Goal: Task Accomplishment & Management: Complete application form

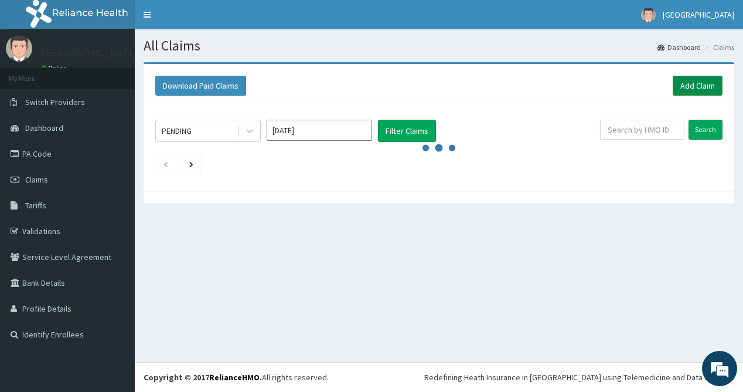
click at [699, 84] on link "Add Claim" at bounding box center [698, 86] width 50 height 20
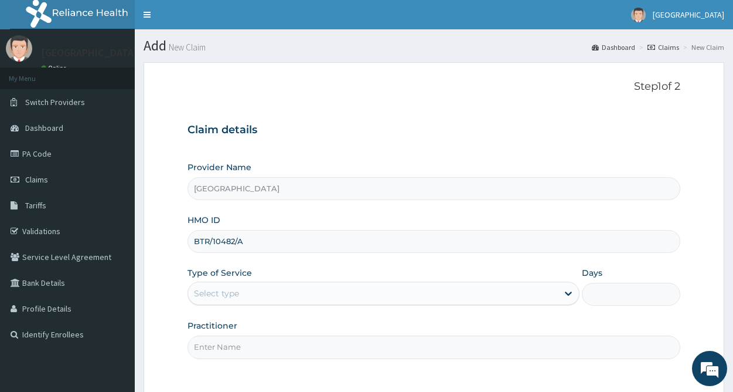
type input "BTR/10482/A"
click at [258, 294] on div "Select type" at bounding box center [373, 293] width 370 height 19
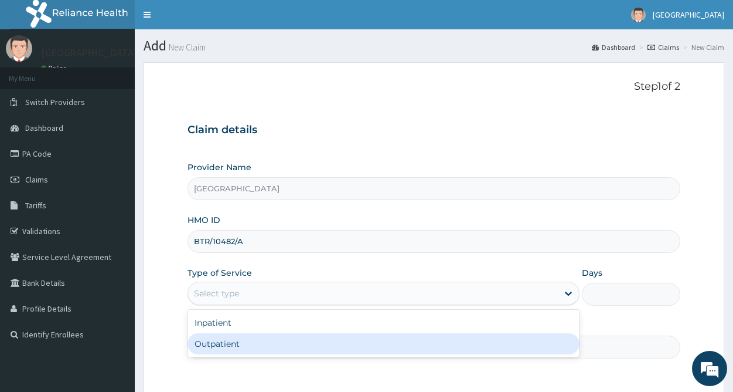
click at [242, 347] on div "Outpatient" at bounding box center [384, 343] width 392 height 21
type input "1"
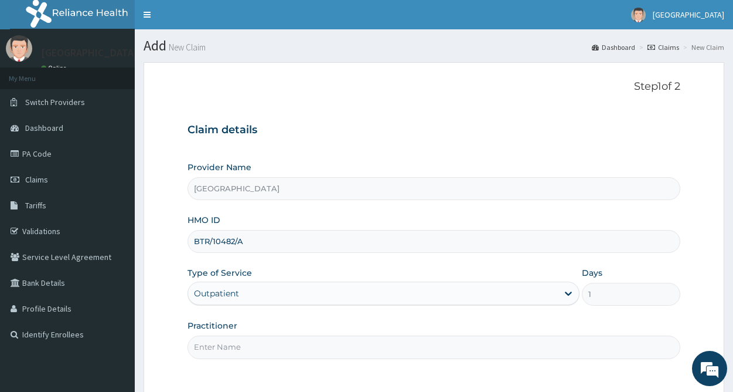
click at [244, 347] on input "Practitioner" at bounding box center [434, 346] width 493 height 23
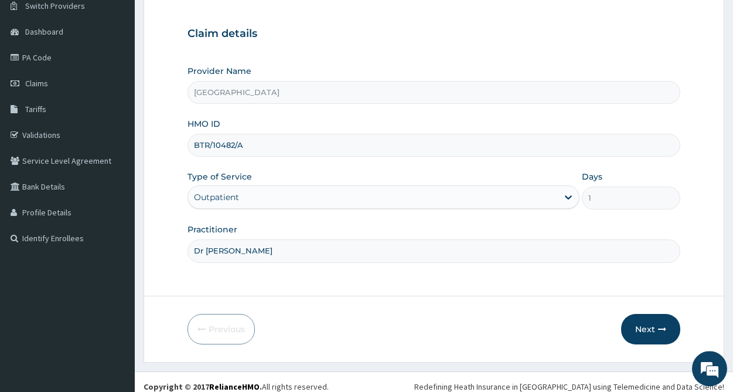
scroll to position [106, 0]
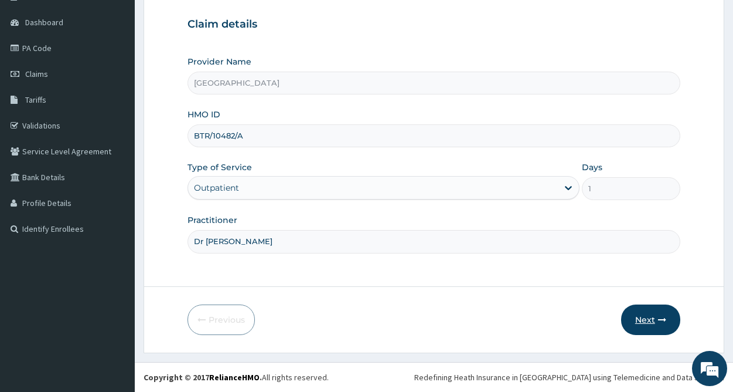
type input "Dr Ken"
click at [644, 317] on button "Next" at bounding box center [651, 319] width 59 height 30
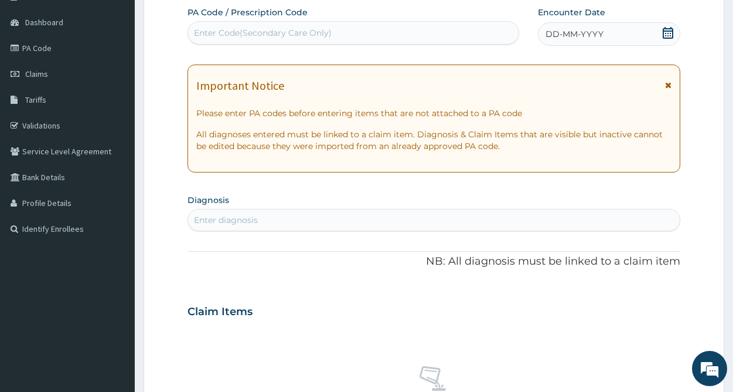
click at [668, 28] on icon at bounding box center [668, 33] width 11 height 12
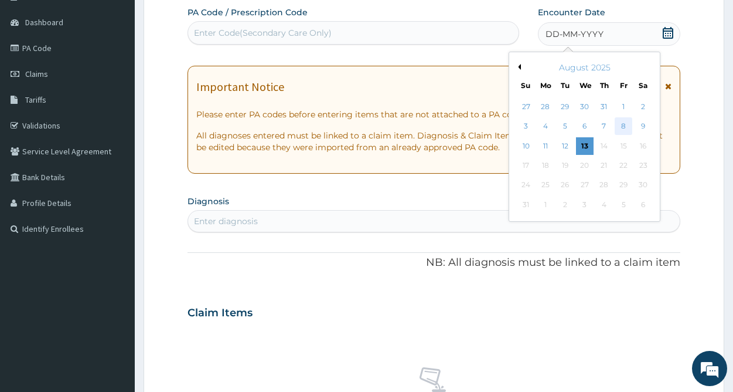
click at [624, 125] on div "8" at bounding box center [624, 127] width 18 height 18
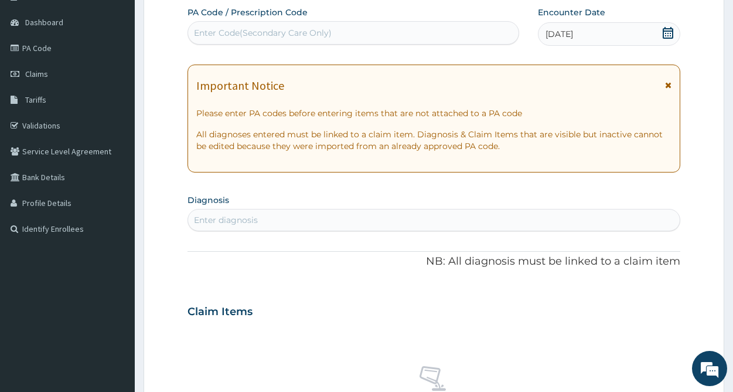
click at [270, 220] on div "Enter diagnosis" at bounding box center [434, 219] width 492 height 19
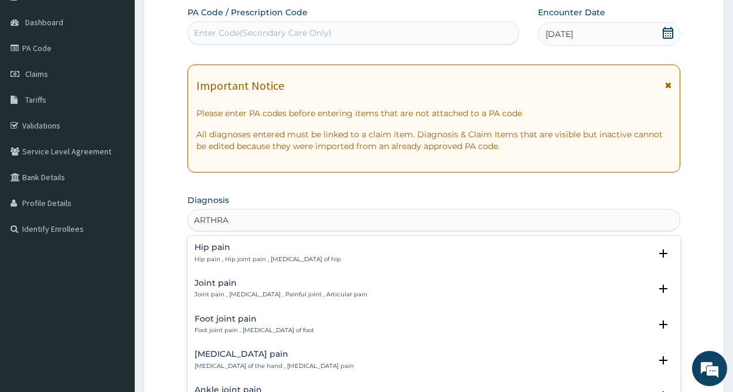
type input "ARTHRAL"
click at [261, 257] on p "Hip pain , Hip joint pain , Arthralgia of hip" at bounding box center [268, 259] width 147 height 8
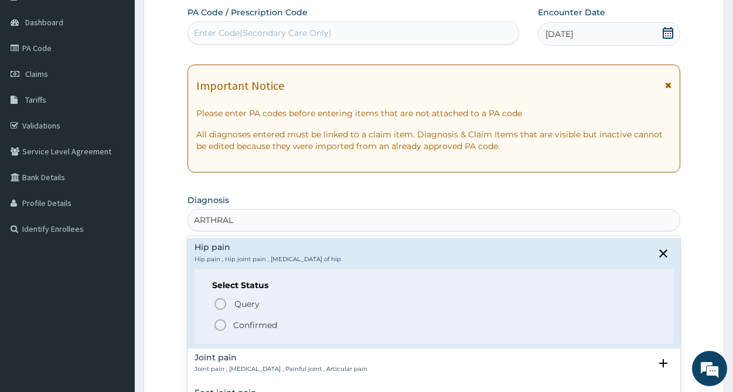
click at [261, 328] on p "Confirmed" at bounding box center [255, 325] width 44 height 12
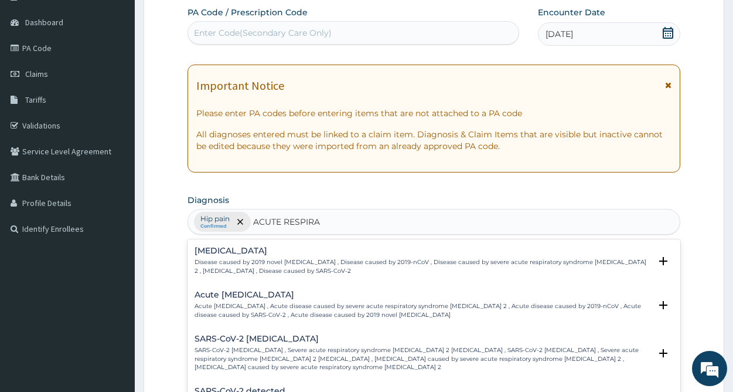
type input "ACUTE RESPIRAT"
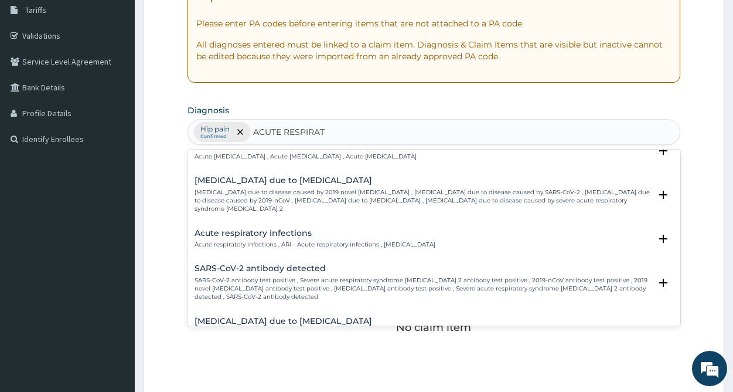
scroll to position [475, 0]
click at [277, 228] on div "Acute respiratory infections Acute respiratory infections , ARI - Acute respira…" at bounding box center [315, 238] width 241 height 21
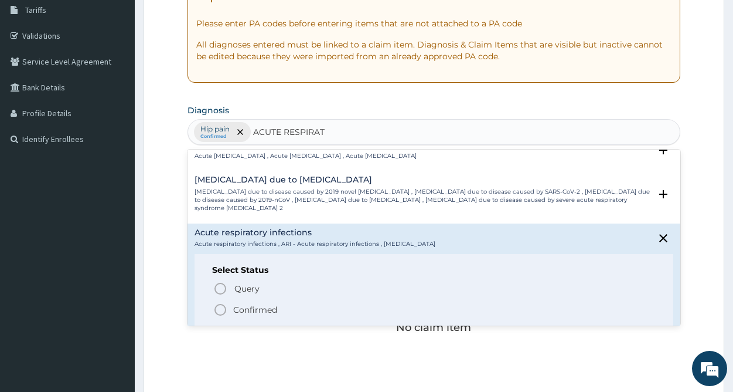
click at [246, 304] on p "Confirmed" at bounding box center [255, 310] width 44 height 12
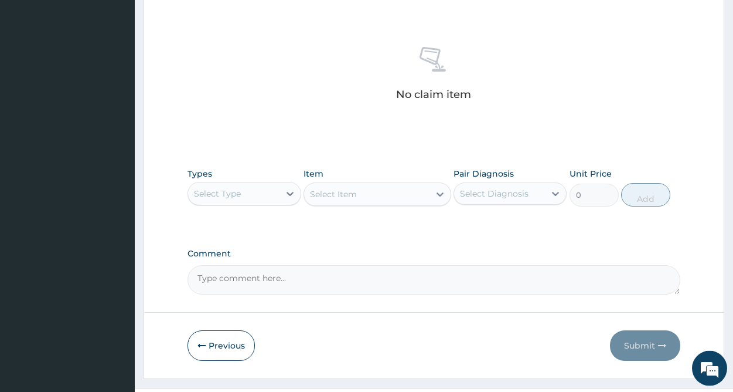
scroll to position [454, 0]
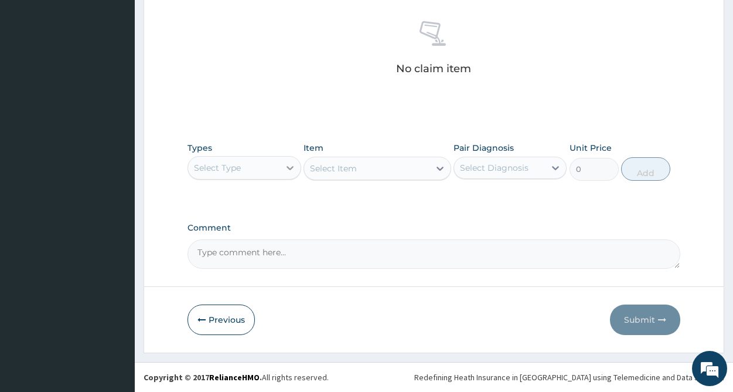
click at [291, 167] on icon at bounding box center [290, 168] width 12 height 12
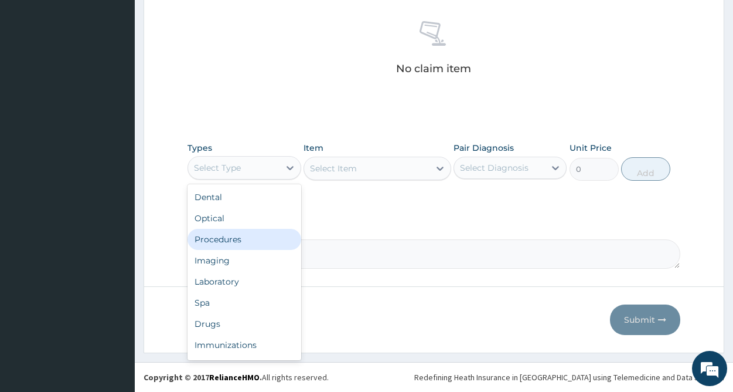
click at [247, 237] on div "Procedures" at bounding box center [244, 239] width 113 height 21
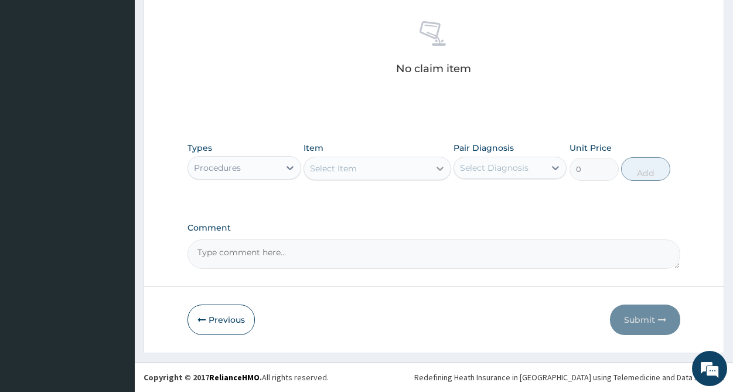
click at [435, 163] on icon at bounding box center [440, 168] width 12 height 12
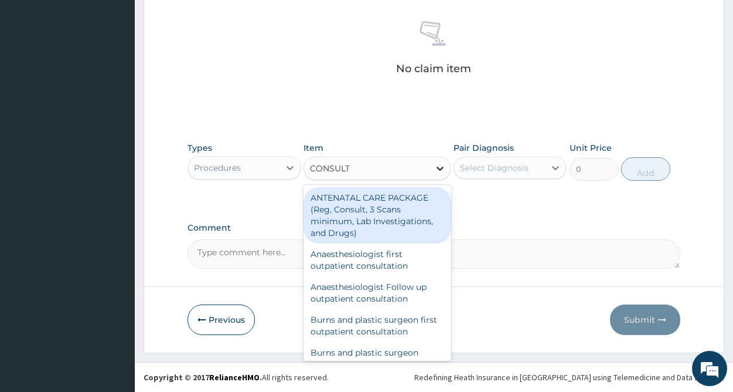
type input "CONSULTA"
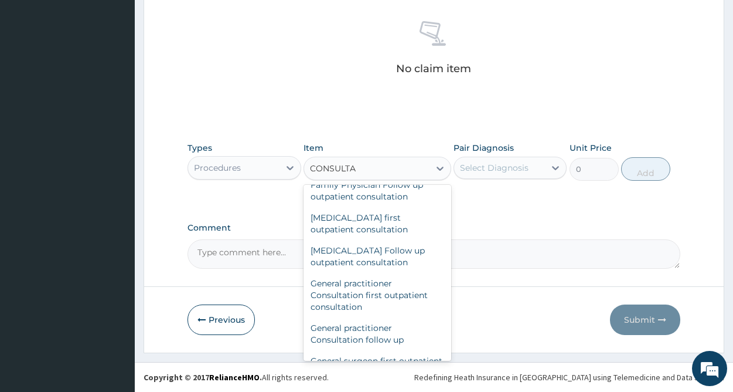
scroll to position [570, 0]
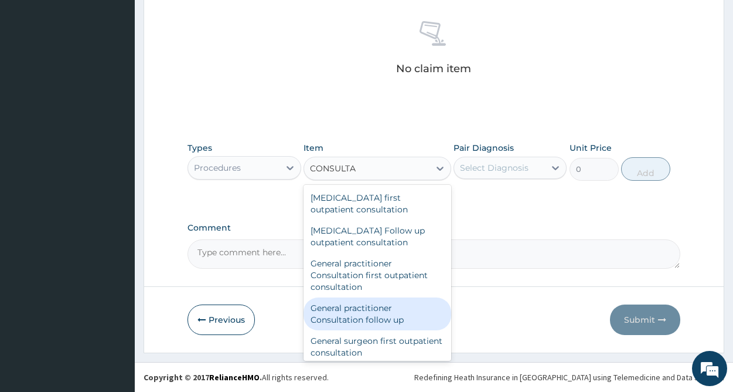
click at [375, 314] on div "General practitioner Consultation follow up" at bounding box center [378, 313] width 148 height 33
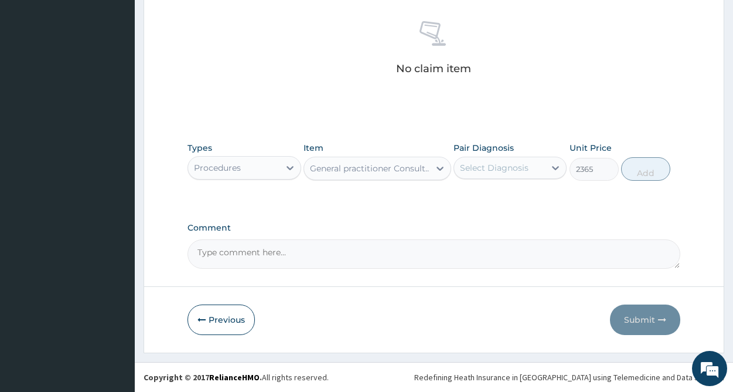
type input "2365"
click at [495, 172] on div "Select Diagnosis" at bounding box center [494, 168] width 69 height 12
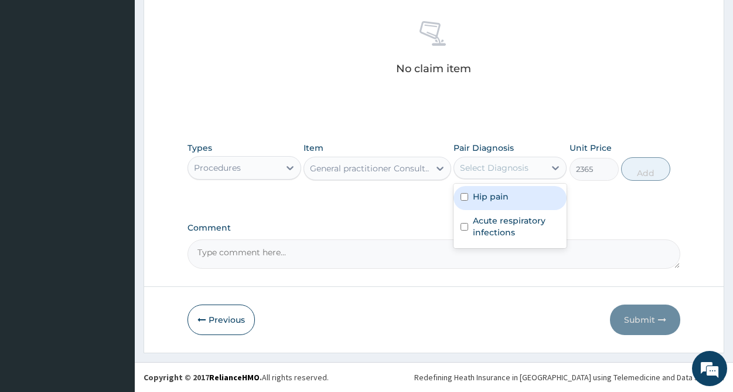
click at [495, 201] on label "Hip pain" at bounding box center [491, 197] width 36 height 12
checkbox input "true"
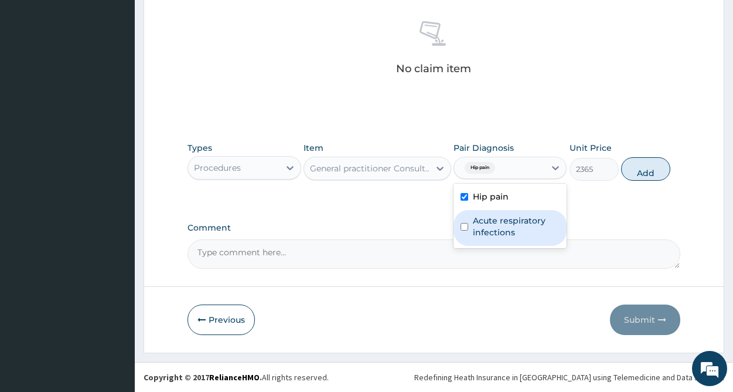
click at [495, 225] on label "Acute respiratory infections" at bounding box center [516, 226] width 87 height 23
checkbox input "true"
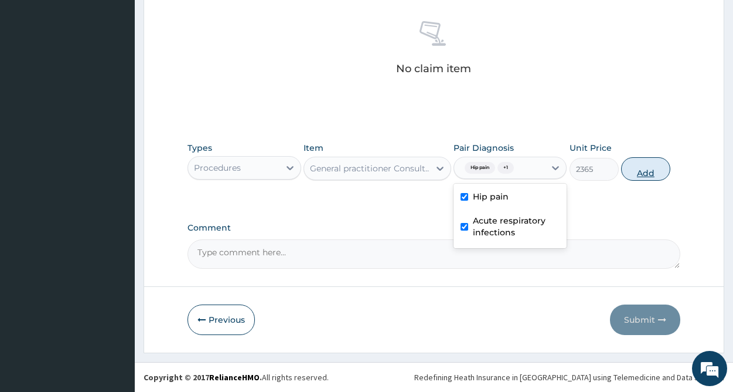
click at [648, 175] on button "Add" at bounding box center [646, 168] width 49 height 23
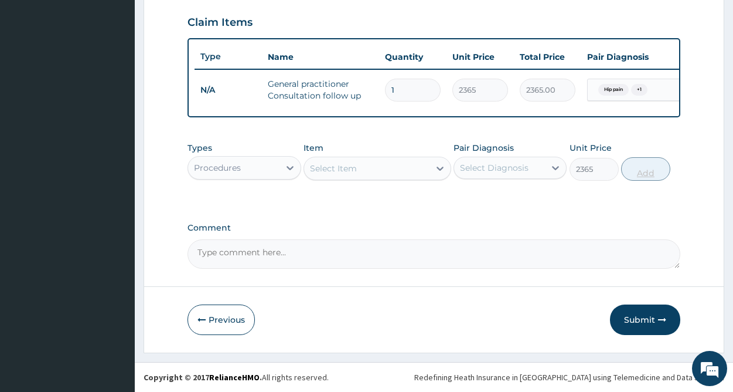
type input "0"
click at [287, 167] on icon at bounding box center [290, 168] width 7 height 4
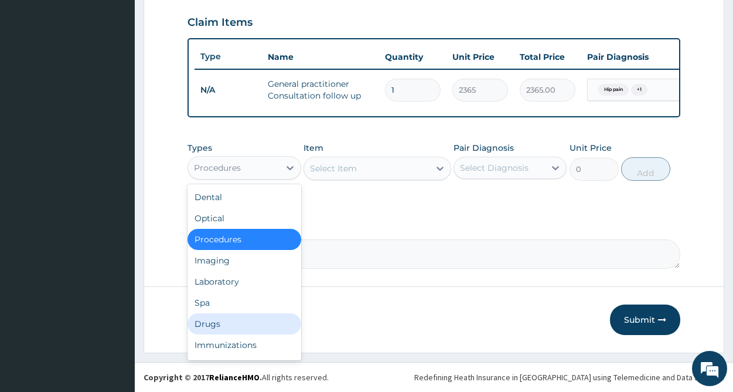
click at [225, 324] on div "Drugs" at bounding box center [244, 323] width 113 height 21
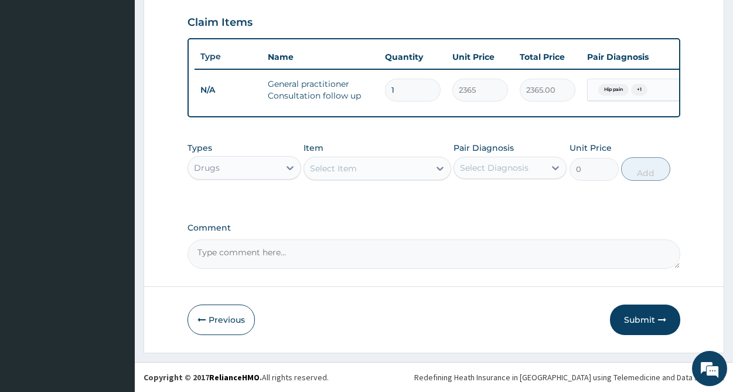
click at [408, 169] on div "Select Item" at bounding box center [366, 168] width 125 height 19
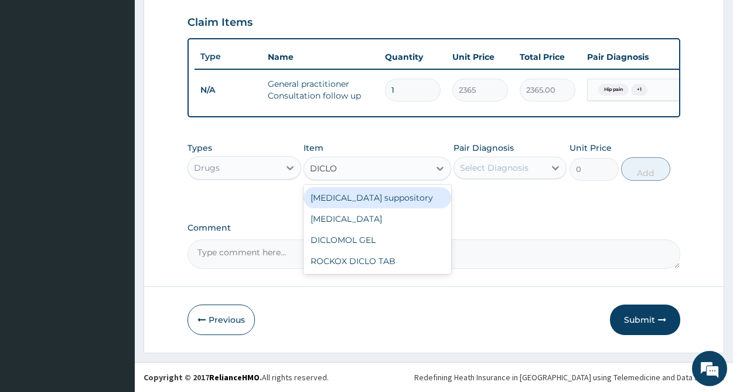
type input "DICLOF"
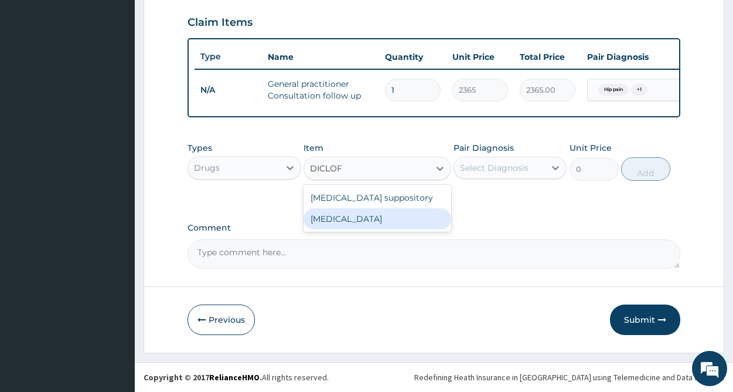
click at [375, 221] on div "Diclofenac" at bounding box center [378, 218] width 148 height 21
type input "800"
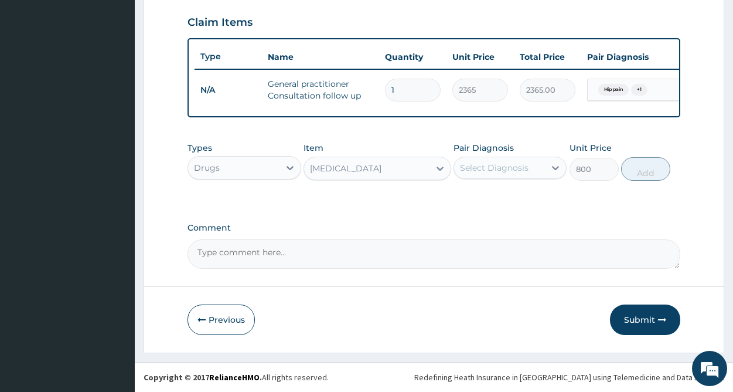
click at [536, 169] on div "Select Diagnosis" at bounding box center [499, 167] width 91 height 19
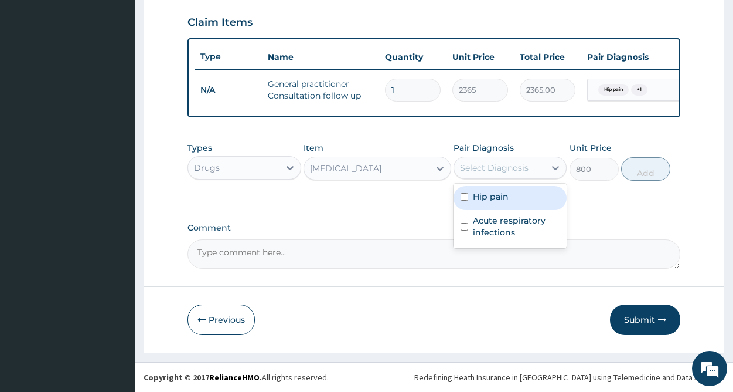
click at [497, 202] on div "Hip pain" at bounding box center [510, 198] width 113 height 24
checkbox input "true"
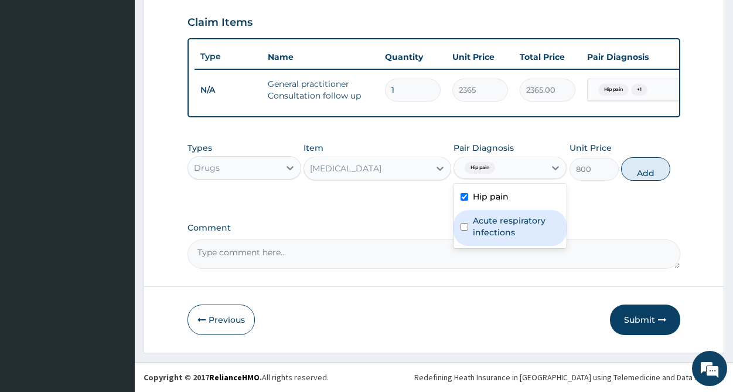
click at [497, 221] on label "Acute respiratory infections" at bounding box center [516, 226] width 87 height 23
checkbox input "true"
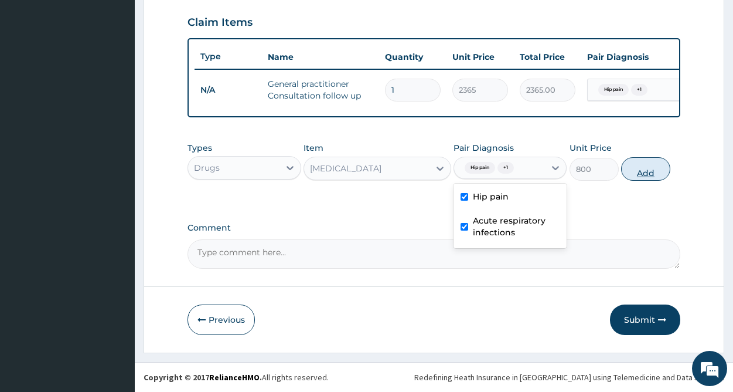
click at [652, 171] on button "Add" at bounding box center [646, 168] width 49 height 23
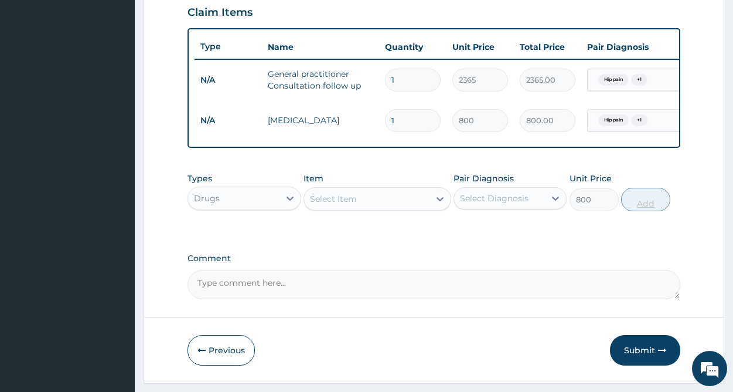
type input "0"
click at [375, 208] on div "Select Item" at bounding box center [366, 198] width 125 height 19
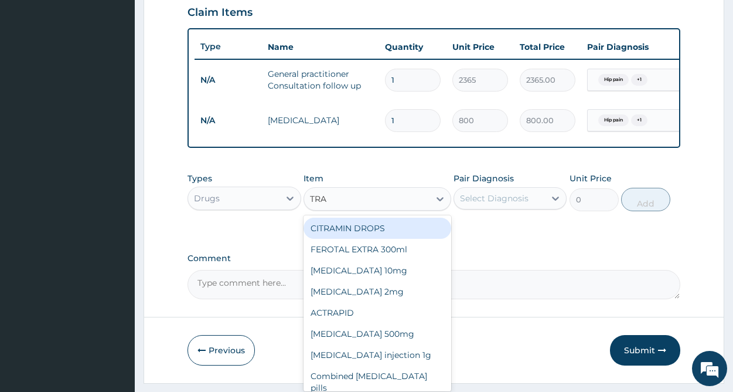
type input "TRAM"
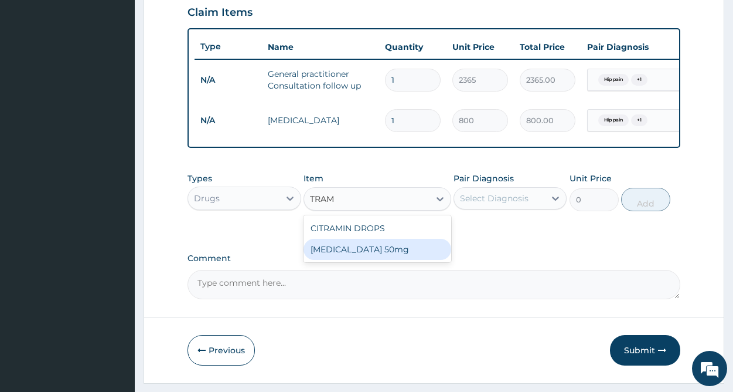
click at [361, 257] on div "Tramadol 50mg" at bounding box center [378, 249] width 148 height 21
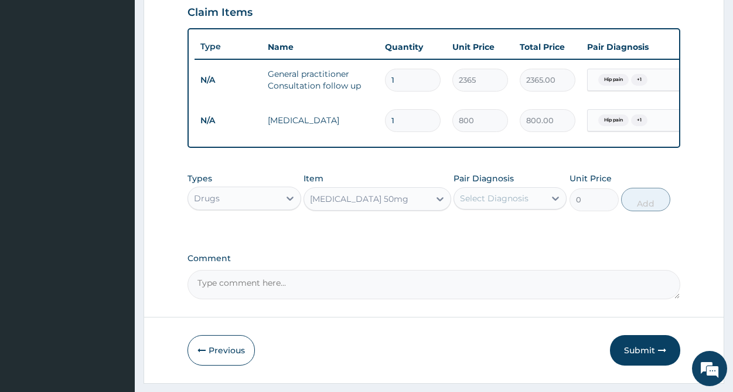
type input "200"
click at [413, 207] on div "Tramadol 50mg" at bounding box center [366, 198] width 125 height 19
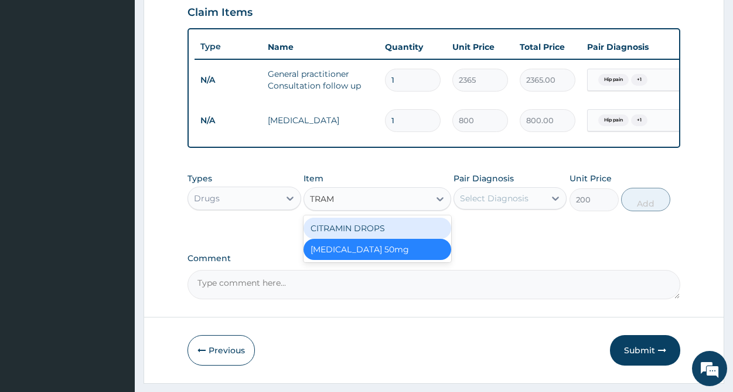
scroll to position [0, 0]
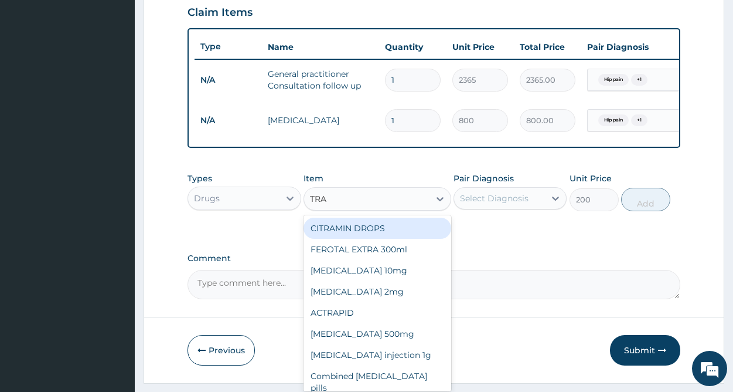
type input "TRAM"
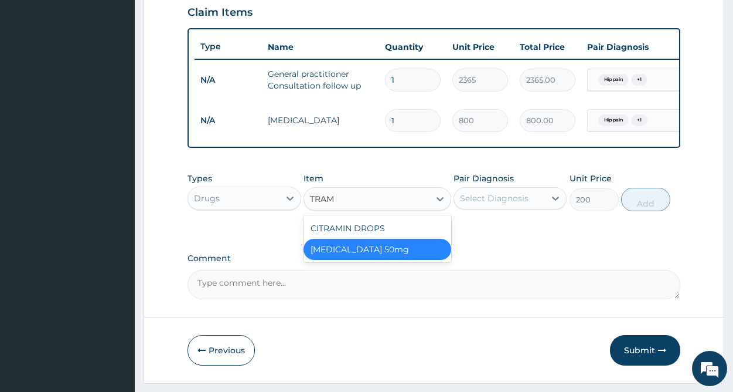
click at [356, 260] on div "Tramadol 50mg" at bounding box center [378, 249] width 148 height 21
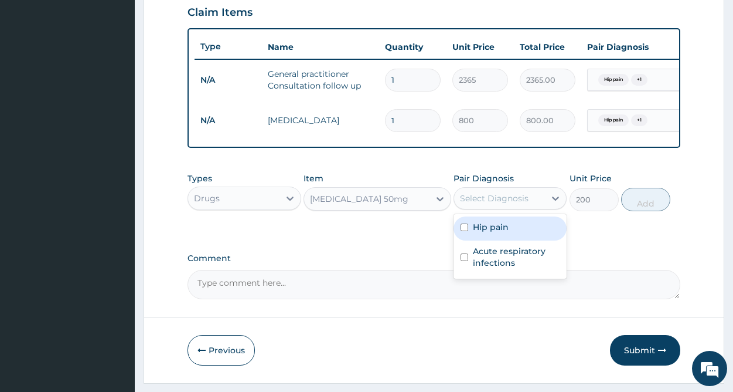
click at [500, 204] on div "Select Diagnosis" at bounding box center [494, 198] width 69 height 12
click at [498, 233] on label "Hip pain" at bounding box center [491, 227] width 36 height 12
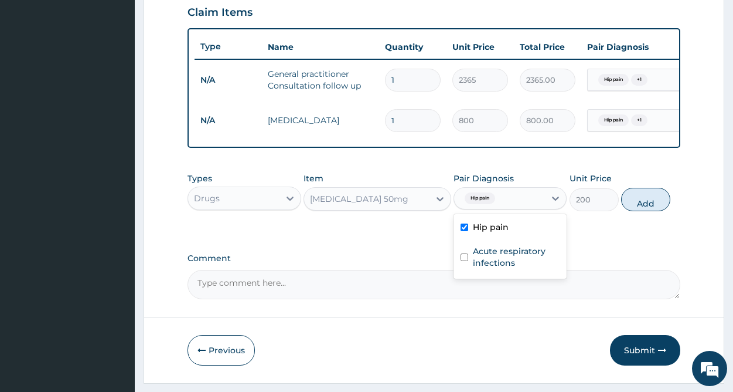
checkbox input "true"
click at [500, 265] on label "Acute respiratory infections" at bounding box center [516, 256] width 87 height 23
checkbox input "true"
click at [648, 211] on button "Add" at bounding box center [646, 199] width 49 height 23
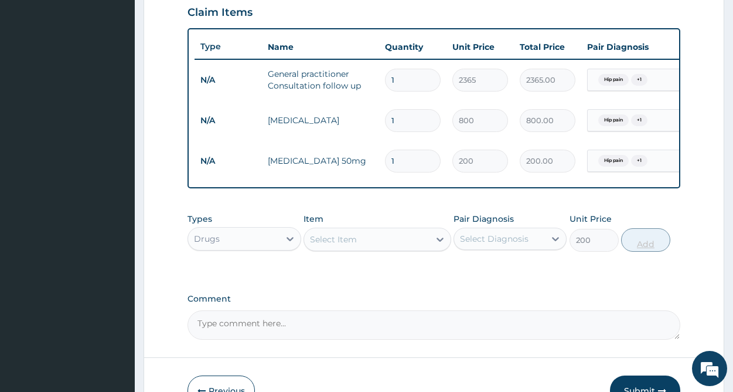
type input "0"
type input "10"
type input "2000.00"
type input "10"
click at [390, 247] on div "Select Item" at bounding box center [366, 239] width 125 height 19
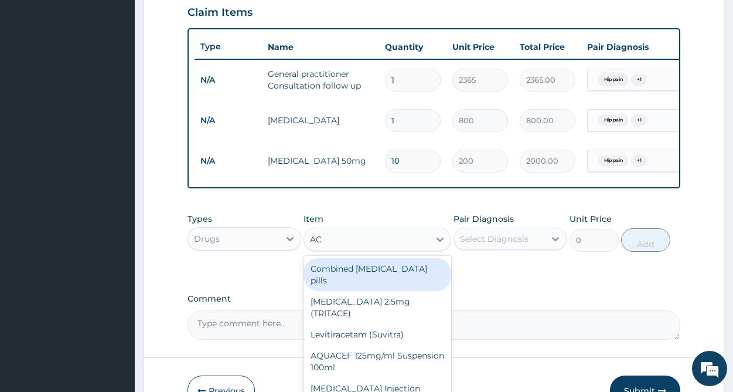
type input "A"
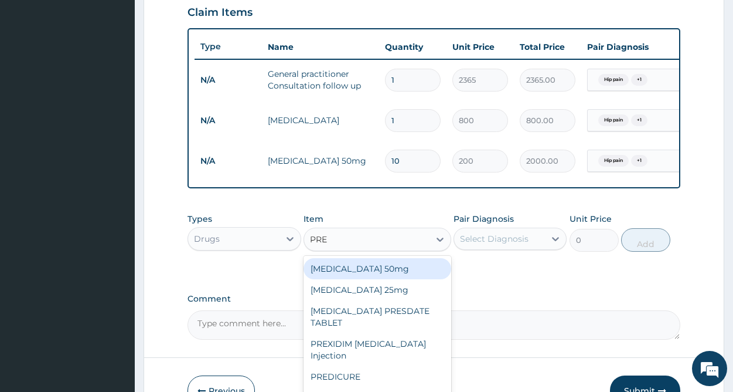
type input "PRED"
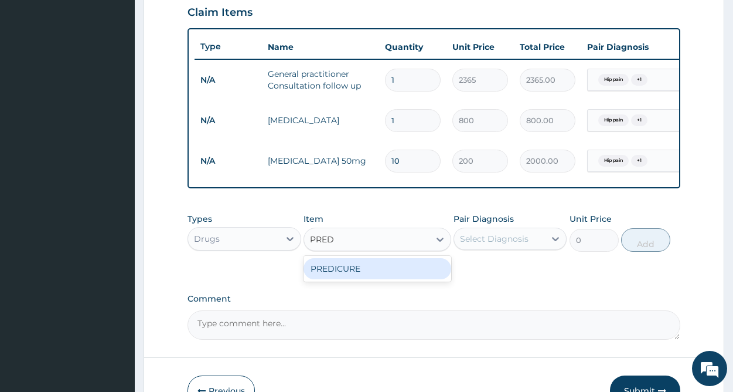
click at [365, 275] on div "PREDICURE" at bounding box center [378, 268] width 148 height 21
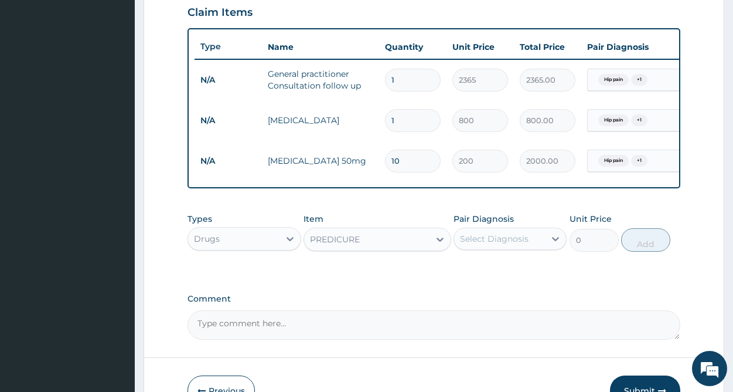
type input "53.2125"
click at [478, 244] on div "Select Diagnosis" at bounding box center [494, 239] width 69 height 12
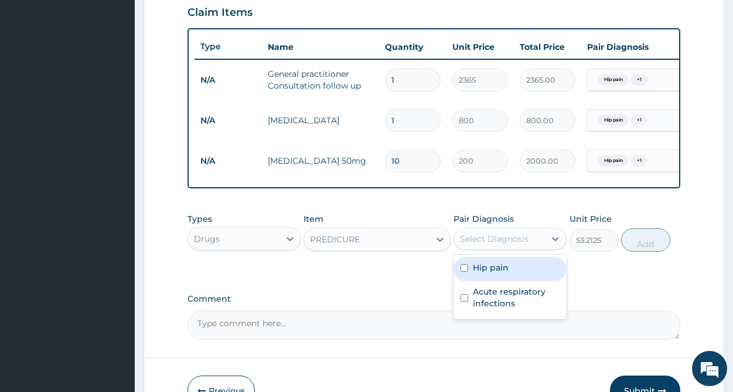
click at [483, 273] on label "Hip pain" at bounding box center [491, 268] width 36 height 12
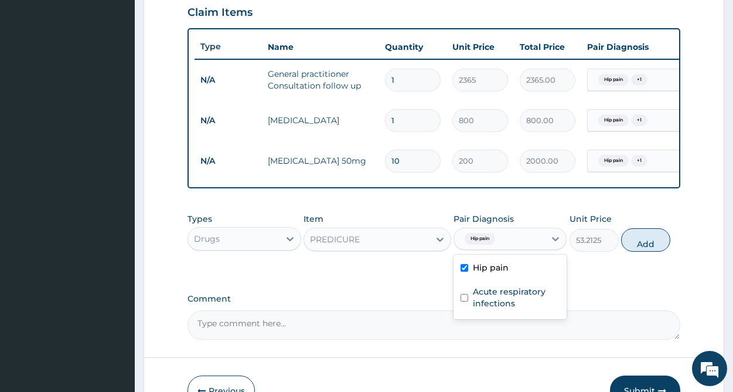
checkbox input "true"
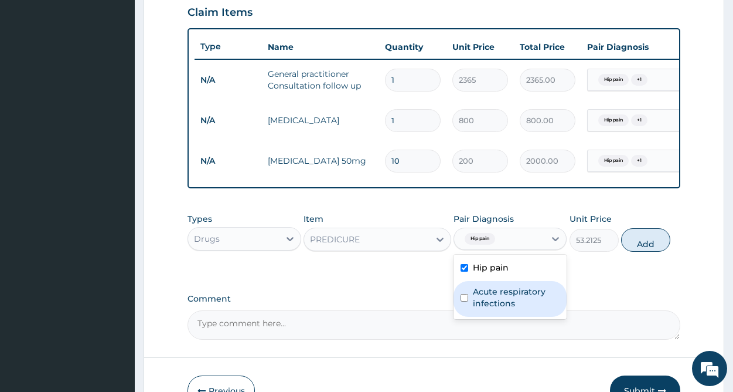
click at [487, 303] on label "Acute respiratory infections" at bounding box center [516, 297] width 87 height 23
checkbox input "true"
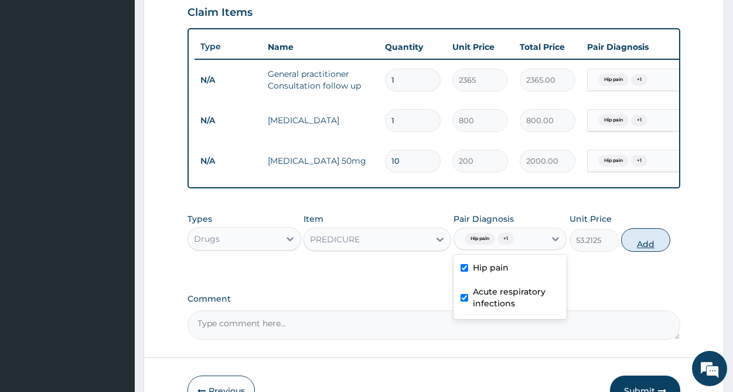
click at [643, 252] on button "Add" at bounding box center [646, 239] width 49 height 23
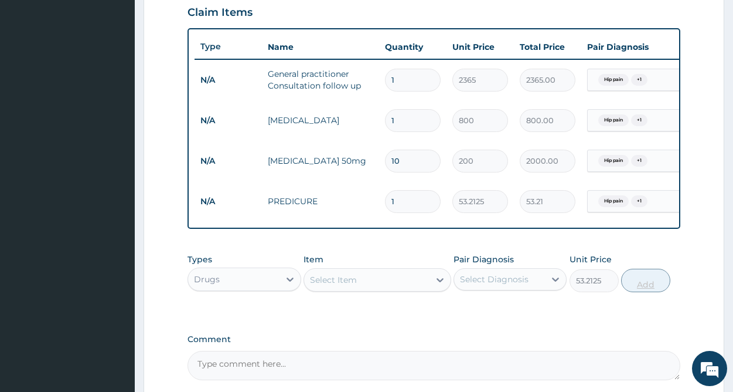
type input "0"
type input "0.00"
type input "2"
type input "106.42"
type input "20"
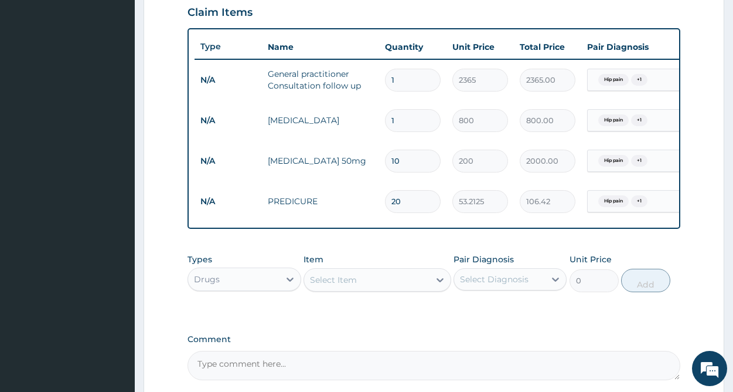
type input "1064.25"
type input "20"
click at [359, 285] on div "Select Item" at bounding box center [366, 279] width 125 height 19
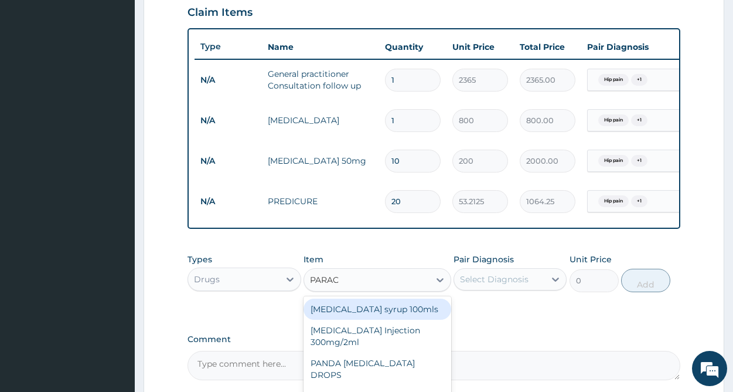
type input "PARACE"
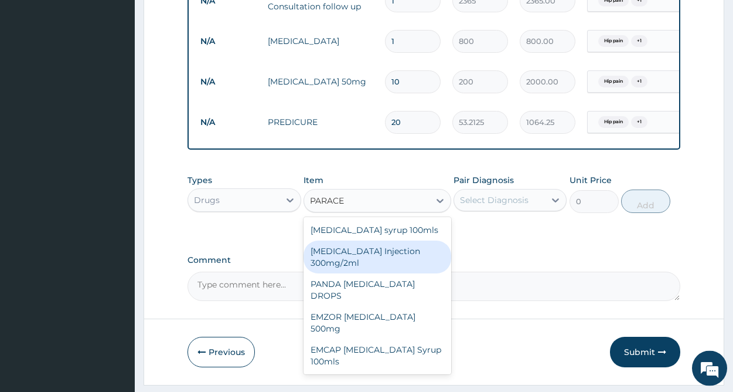
scroll to position [498, 0]
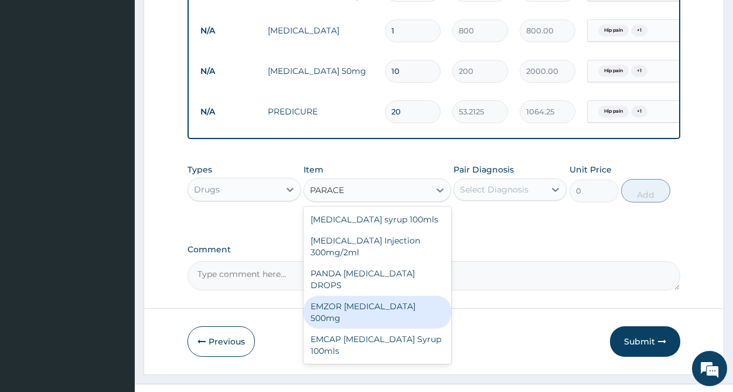
click at [390, 305] on div "EMZOR PARACETAMOL 500mg" at bounding box center [378, 312] width 148 height 33
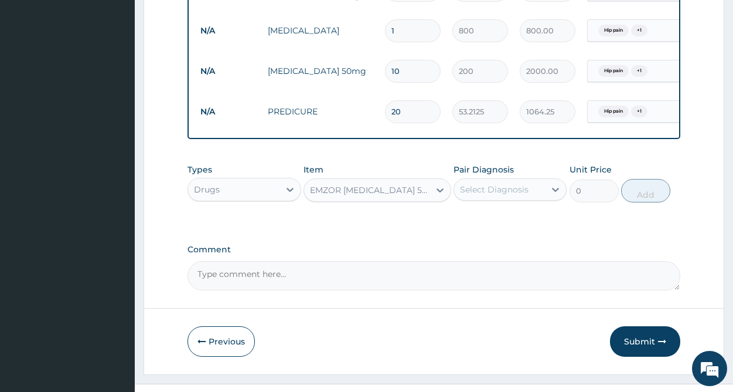
type input "30"
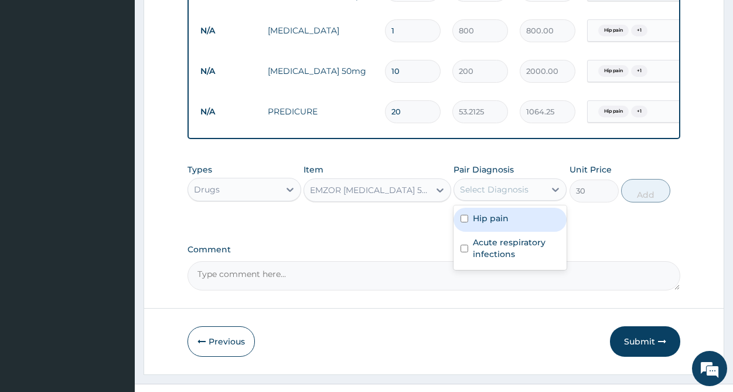
click at [528, 193] on div "Select Diagnosis" at bounding box center [499, 189] width 91 height 19
click at [507, 224] on label "Hip pain" at bounding box center [491, 218] width 36 height 12
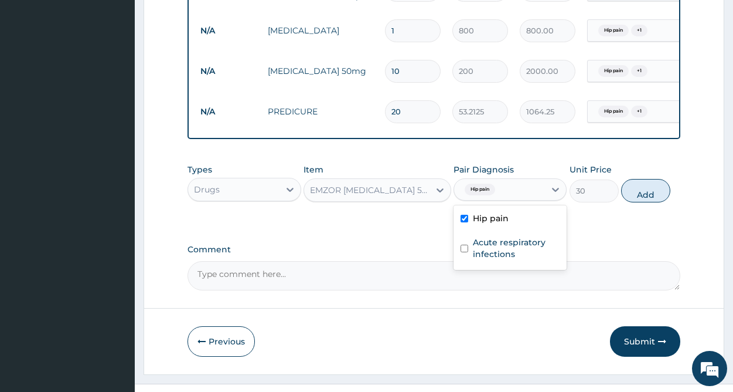
checkbox input "true"
click at [502, 256] on label "Acute respiratory infections" at bounding box center [516, 247] width 87 height 23
checkbox input "true"
click at [644, 197] on button "Add" at bounding box center [646, 190] width 49 height 23
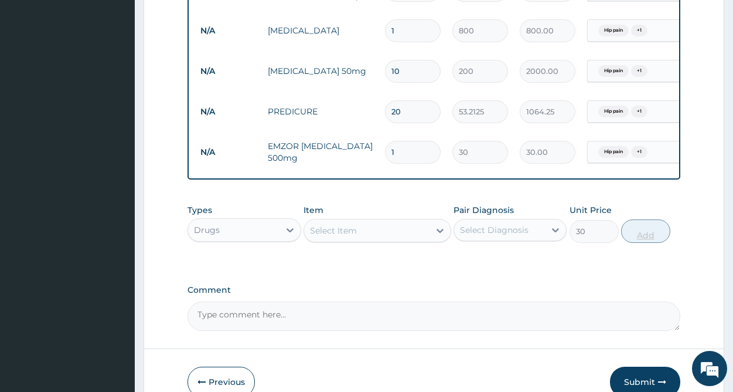
type input "0"
type input "0.00"
type input "2"
type input "60.00"
type input "20"
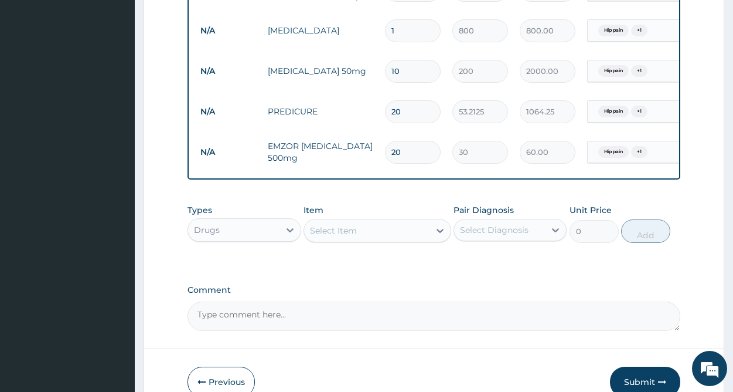
type input "600.00"
type input "20"
click at [349, 236] on div "Select Item" at bounding box center [333, 231] width 47 height 12
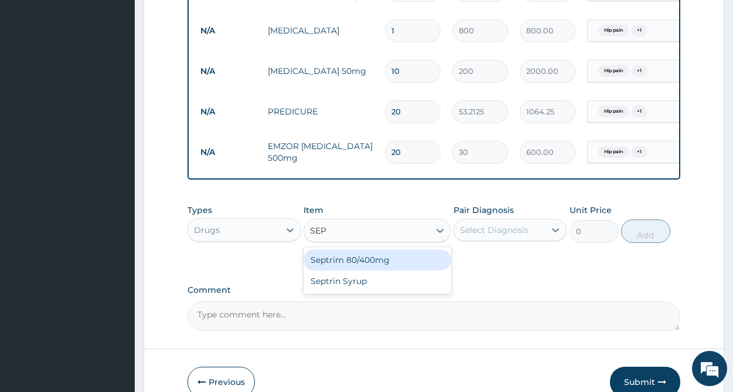
type input "SEPT"
click at [371, 270] on div "Septrim 80/400mg" at bounding box center [378, 259] width 148 height 21
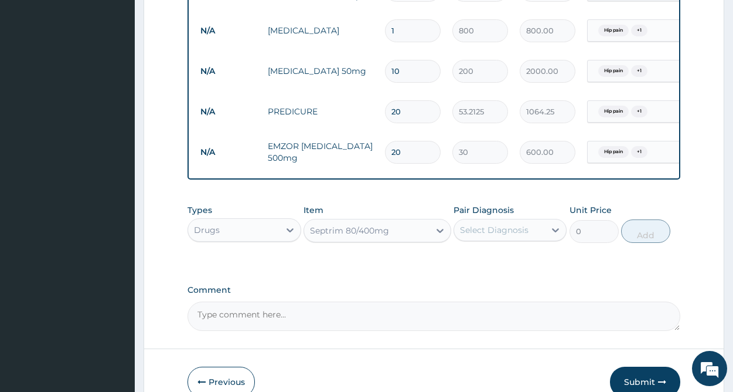
type input "94.6"
click at [491, 235] on div "Select Diagnosis" at bounding box center [494, 230] width 69 height 12
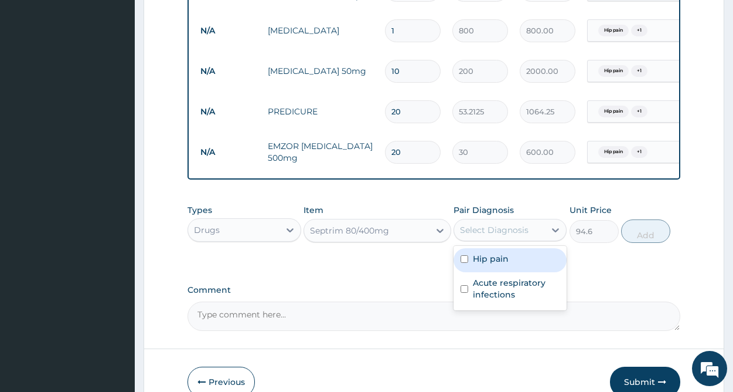
click at [494, 272] on div "Hip pain" at bounding box center [510, 260] width 113 height 24
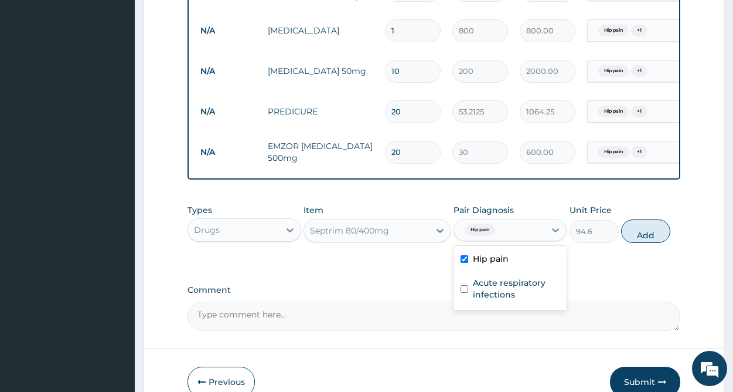
checkbox input "true"
click at [494, 300] on label "Acute respiratory infections" at bounding box center [516, 288] width 87 height 23
checkbox input "true"
click at [647, 239] on button "Add" at bounding box center [646, 230] width 49 height 23
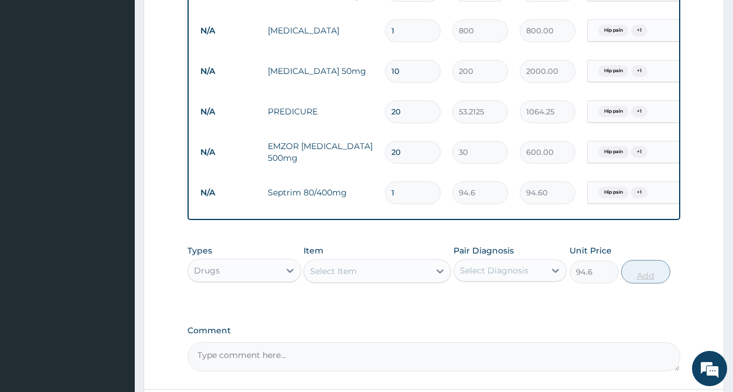
type input "0"
type input "0.00"
type input "2"
type input "189.20"
type input "20"
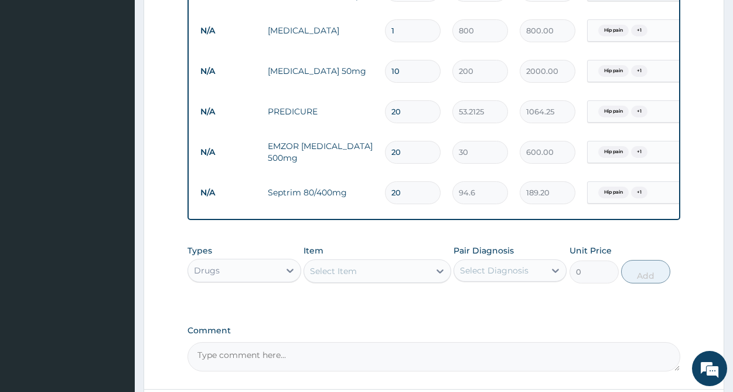
type input "1892.00"
type input "20"
click at [361, 280] on div "Select Item" at bounding box center [366, 271] width 125 height 19
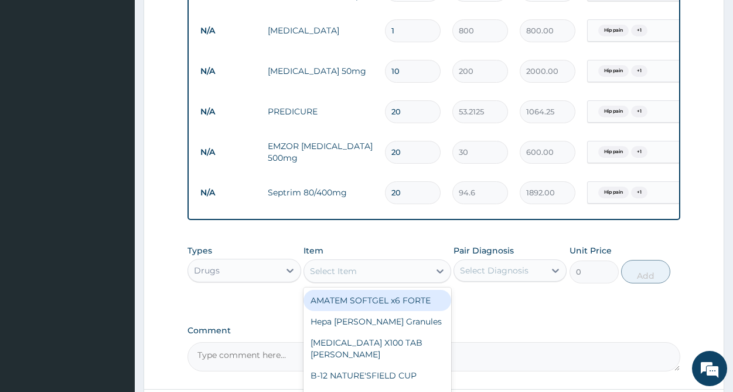
click at [361, 280] on div "Select Item" at bounding box center [366, 271] width 125 height 19
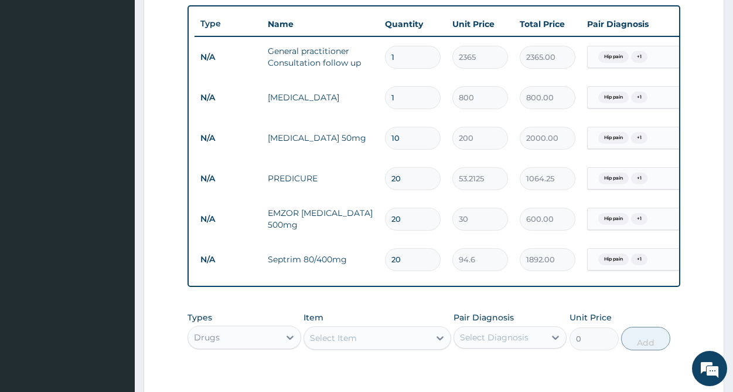
scroll to position [610, 0]
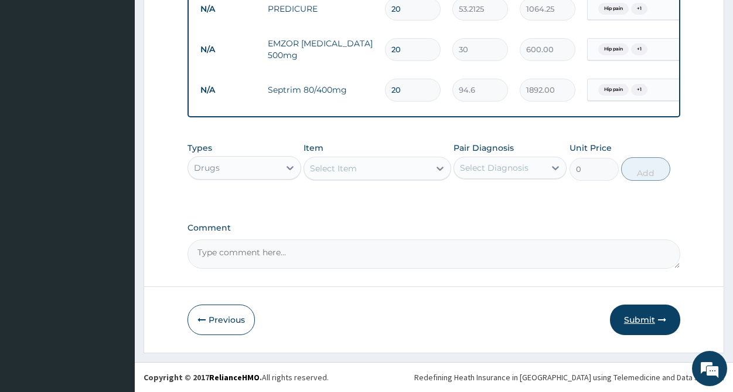
click at [631, 319] on button "Submit" at bounding box center [645, 319] width 70 height 30
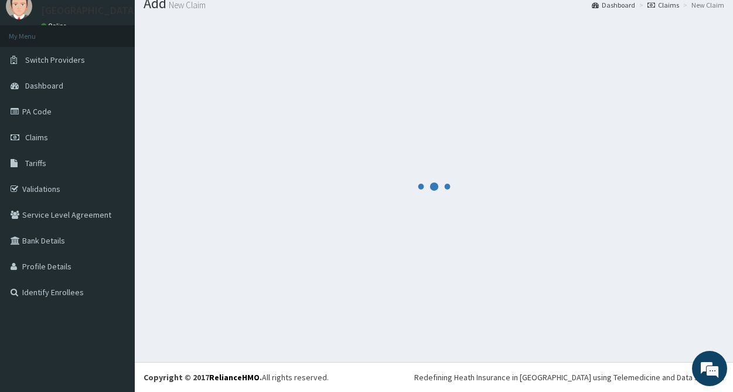
scroll to position [42, 0]
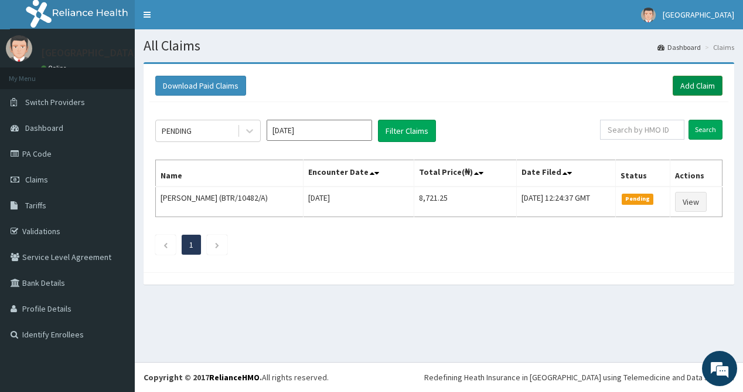
click at [704, 83] on link "Add Claim" at bounding box center [698, 86] width 50 height 20
click at [699, 84] on link "Add Claim" at bounding box center [698, 86] width 50 height 20
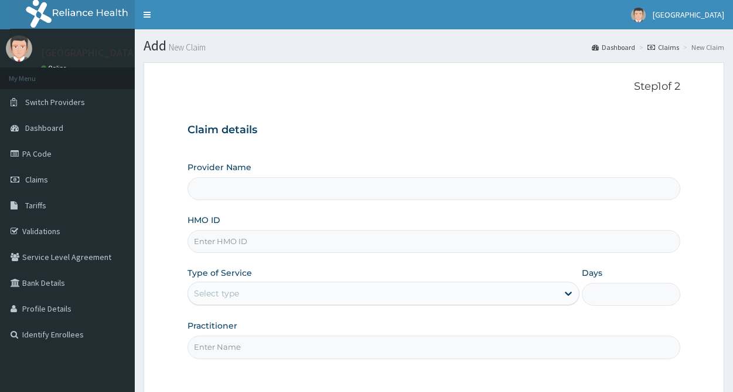
click at [259, 244] on input "HMO ID" at bounding box center [434, 241] width 493 height 23
type input "BTR/104"
type input "[GEOGRAPHIC_DATA]"
type input "BTR/10482/G"
click at [266, 291] on div "Select type" at bounding box center [373, 293] width 370 height 19
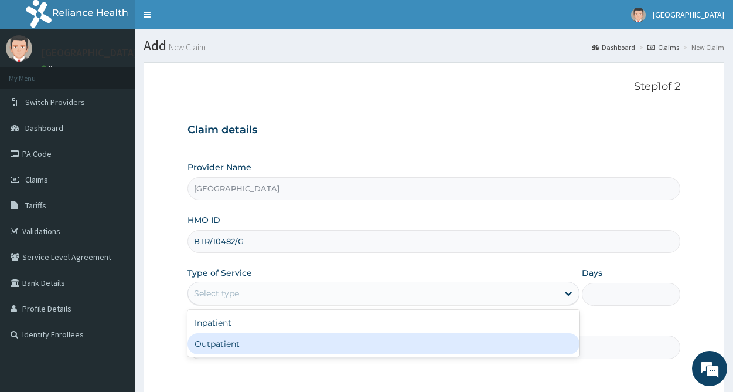
click at [229, 340] on div "Outpatient" at bounding box center [384, 343] width 392 height 21
type input "1"
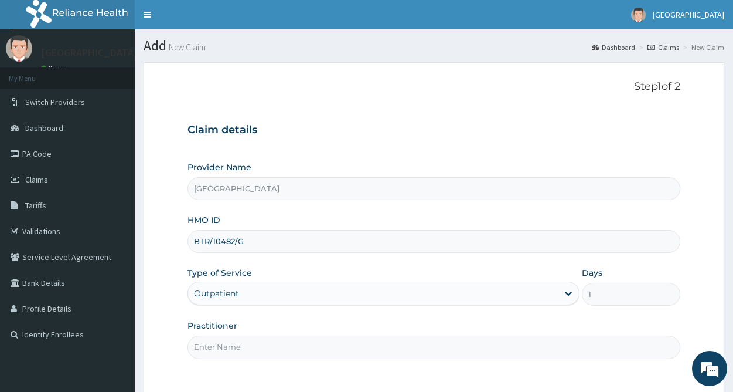
click at [234, 349] on input "Practitioner" at bounding box center [434, 346] width 493 height 23
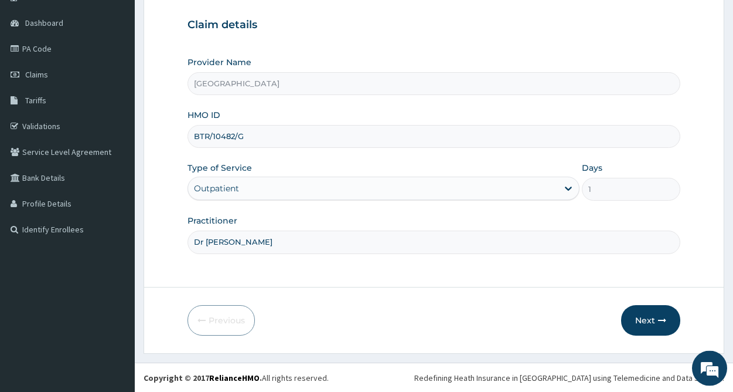
scroll to position [106, 0]
type input "Dr Ken"
click at [655, 317] on button "Next" at bounding box center [651, 319] width 59 height 30
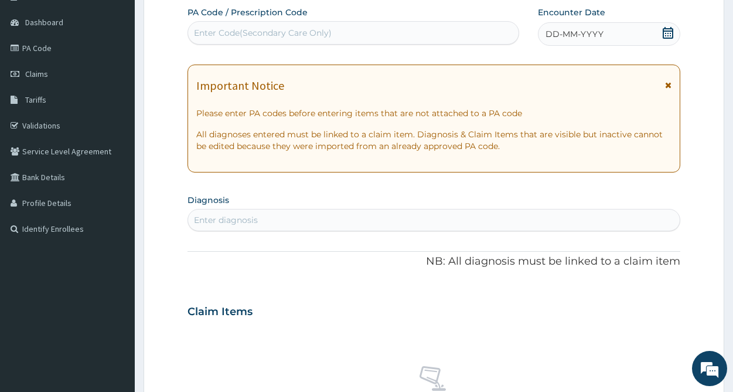
click at [671, 38] on icon at bounding box center [668, 33] width 11 height 12
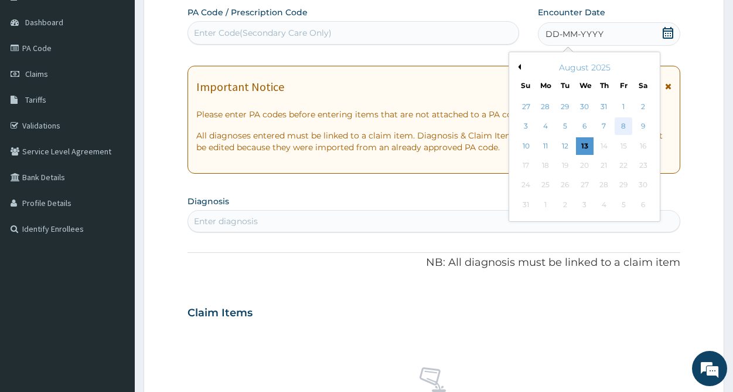
click at [623, 125] on div "8" at bounding box center [624, 127] width 18 height 18
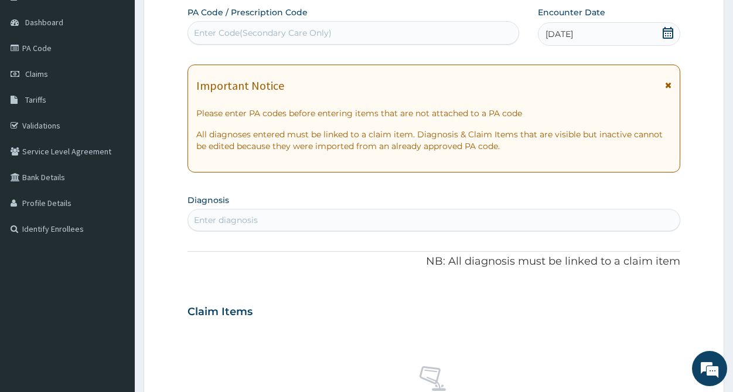
click at [255, 220] on div "Enter diagnosis" at bounding box center [226, 220] width 64 height 12
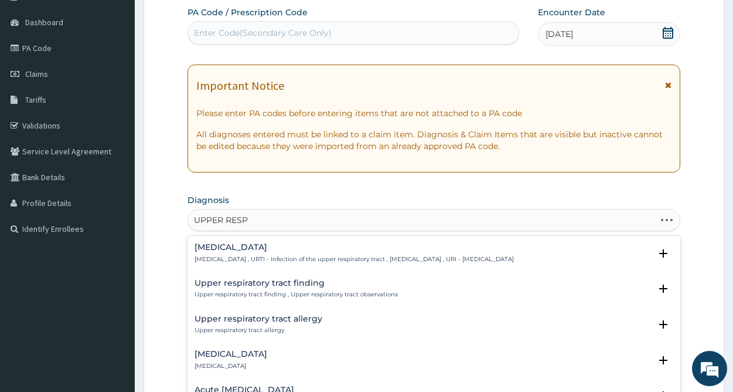
type input "UPPER RESPI"
click at [301, 254] on div "Upper respiratory infection Upper respiratory infection , URTI - Infection of t…" at bounding box center [355, 253] width 320 height 21
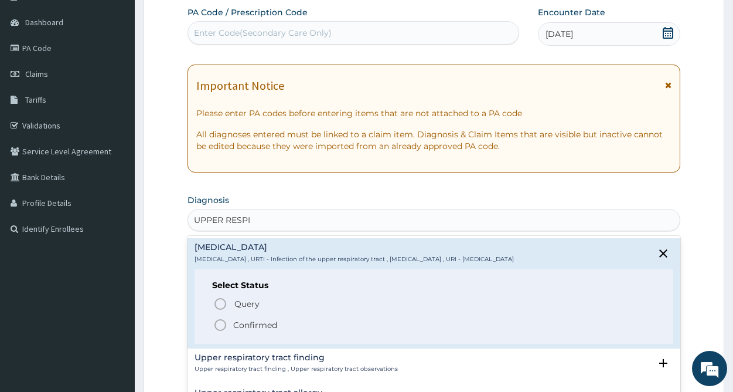
click at [266, 323] on p "Confirmed" at bounding box center [255, 325] width 44 height 12
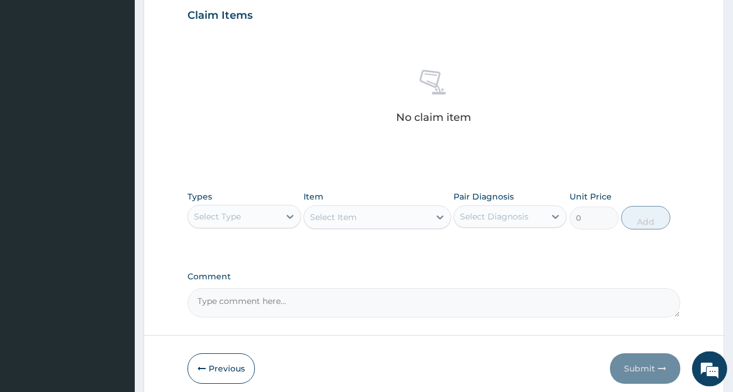
scroll to position [454, 0]
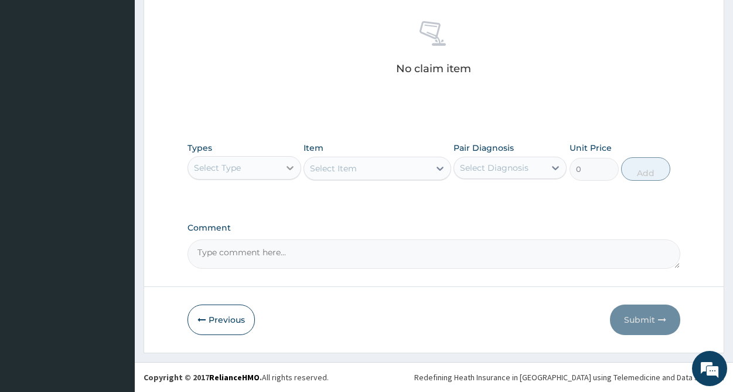
click at [283, 168] on div at bounding box center [290, 167] width 21 height 21
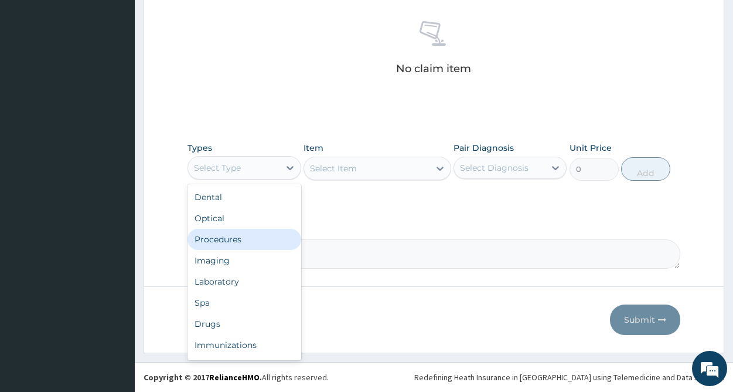
click at [246, 240] on div "Procedures" at bounding box center [244, 239] width 113 height 21
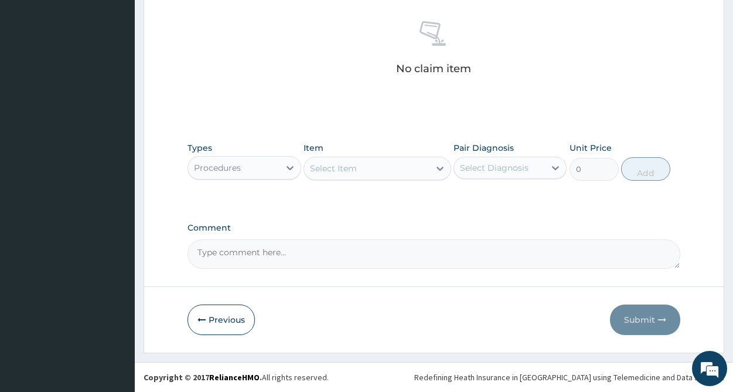
click at [421, 166] on div "Select Item" at bounding box center [366, 168] width 125 height 19
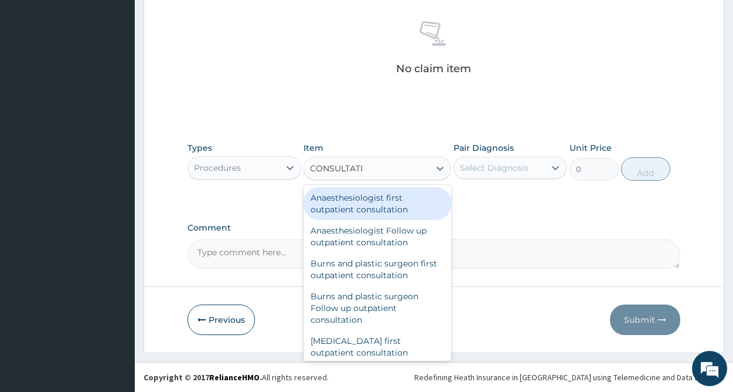
type input "CONSULTATIO"
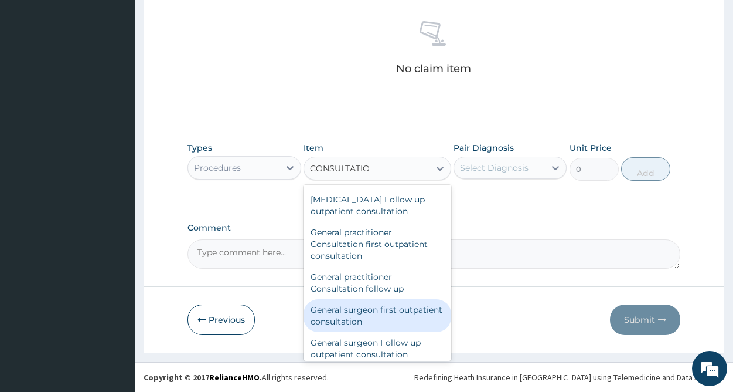
scroll to position [602, 0]
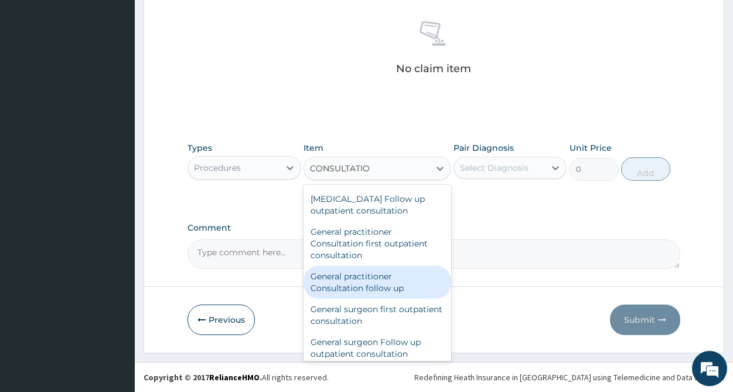
click at [386, 283] on div "General practitioner Consultation follow up" at bounding box center [378, 282] width 148 height 33
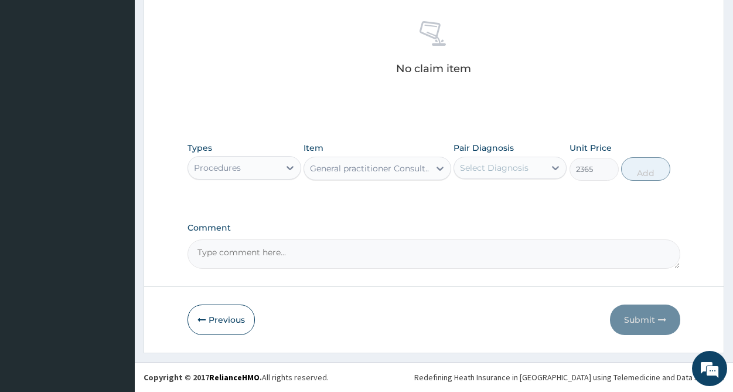
type input "2365"
click at [495, 169] on div "Select Diagnosis" at bounding box center [494, 168] width 69 height 12
click at [495, 197] on label "Upper respiratory infection" at bounding box center [509, 197] width 73 height 12
checkbox input "true"
click at [650, 170] on button "Add" at bounding box center [646, 168] width 49 height 23
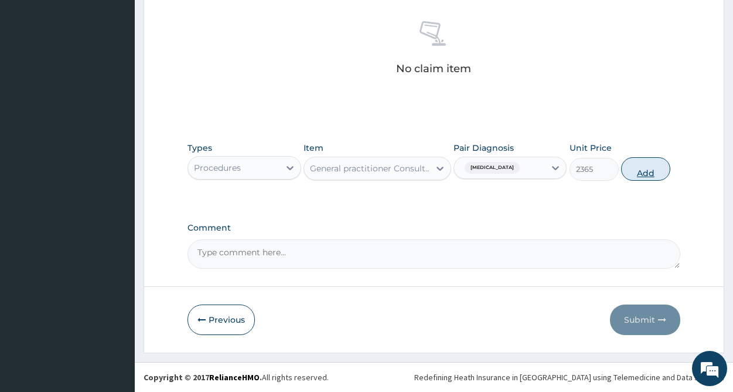
type input "0"
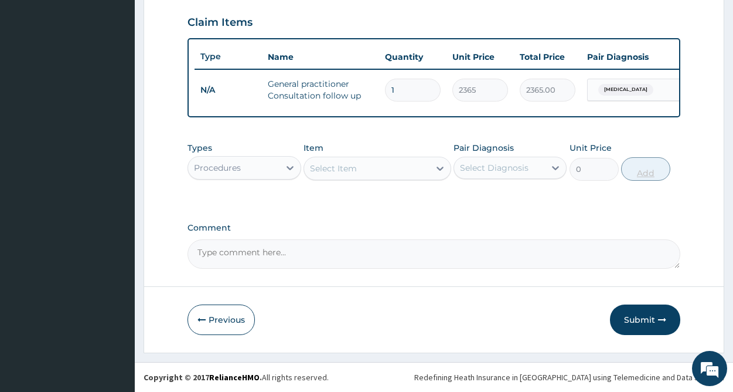
scroll to position [408, 0]
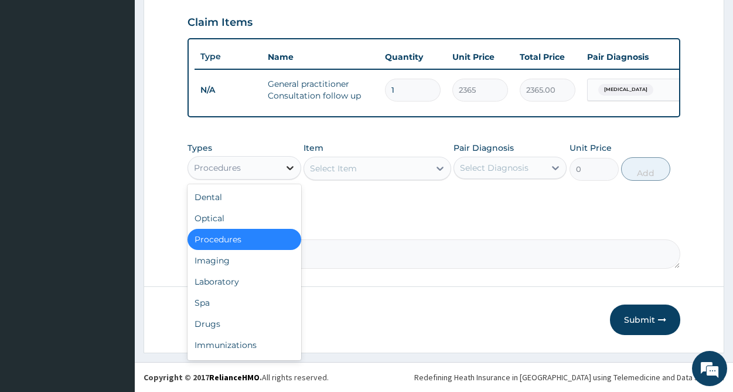
click at [286, 169] on icon at bounding box center [290, 168] width 12 height 12
click at [218, 325] on div "Drugs" at bounding box center [244, 323] width 113 height 21
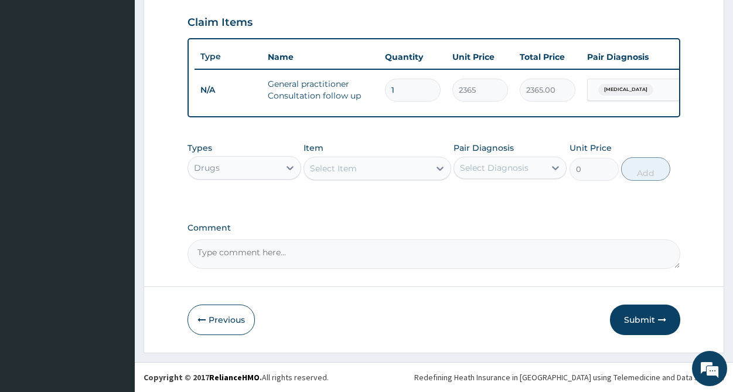
click at [409, 168] on div "Select Item" at bounding box center [366, 168] width 125 height 19
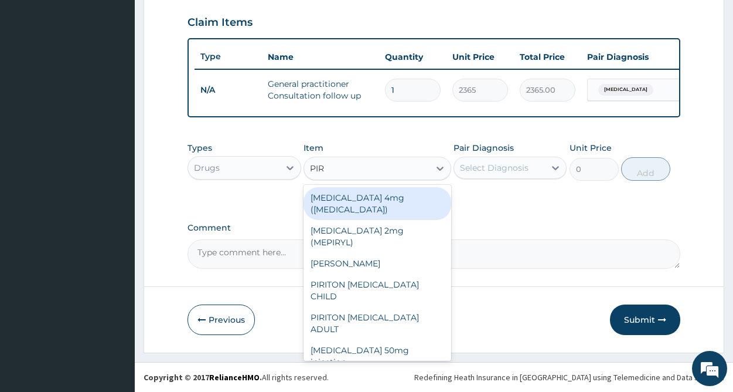
type input "PIRI"
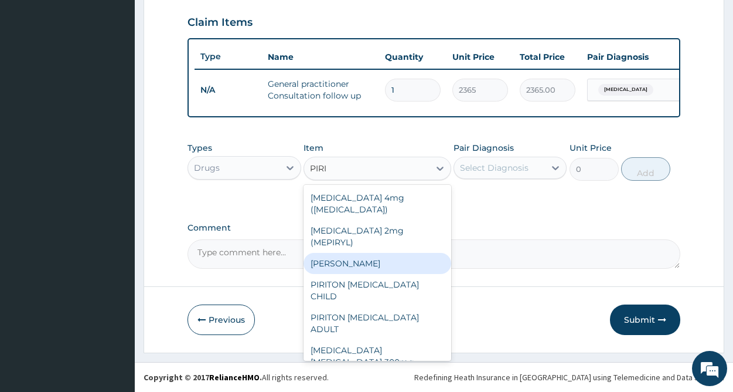
click at [378, 253] on div "PIRITON TAB EVANS" at bounding box center [378, 263] width 148 height 21
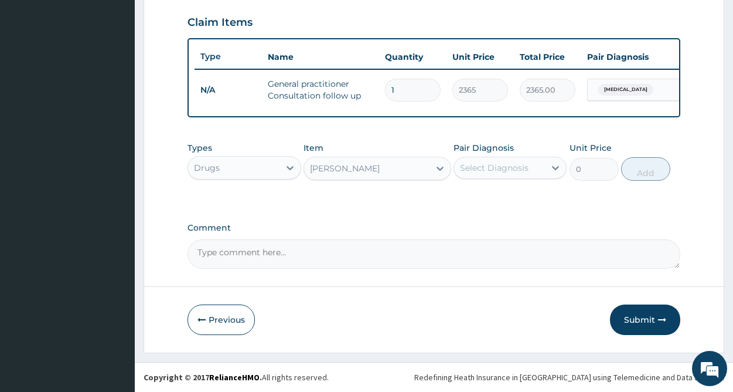
type input "50"
click at [510, 164] on div "Select Diagnosis" at bounding box center [494, 168] width 69 height 12
click at [495, 201] on label "Upper respiratory infection" at bounding box center [509, 197] width 73 height 12
checkbox input "true"
click at [640, 165] on button "Add" at bounding box center [646, 168] width 49 height 23
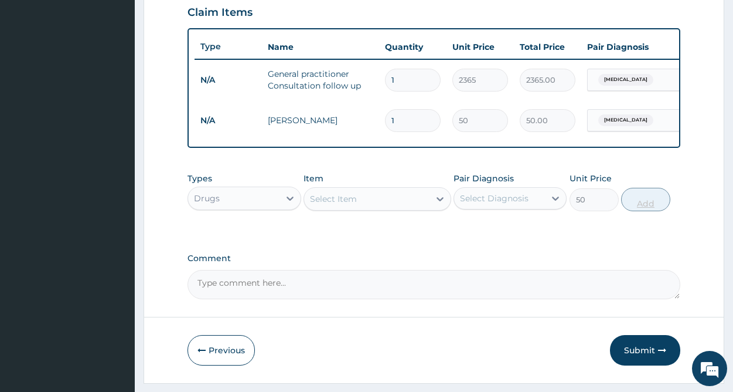
type input "0"
type input "10"
type input "500.00"
type input "0.00"
type input "1"
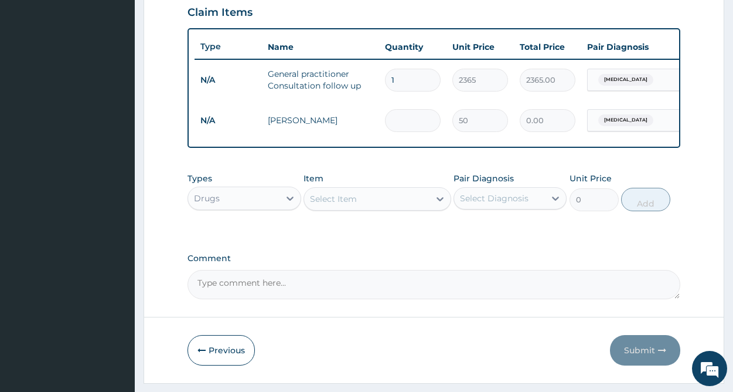
type input "50.00"
type input "10"
type input "500.00"
type input "10"
click at [356, 205] on div "Select Item" at bounding box center [333, 199] width 47 height 12
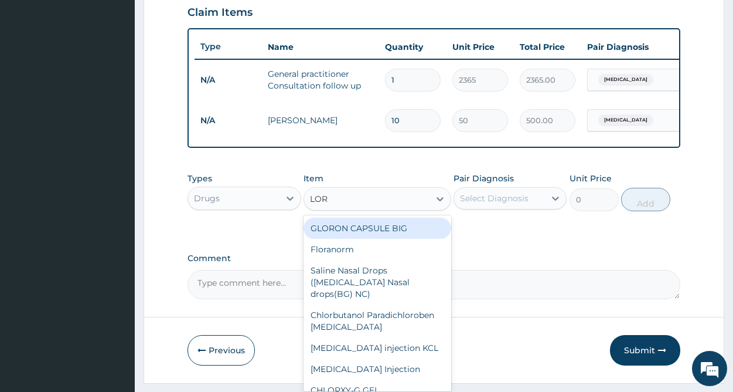
type input "LORA"
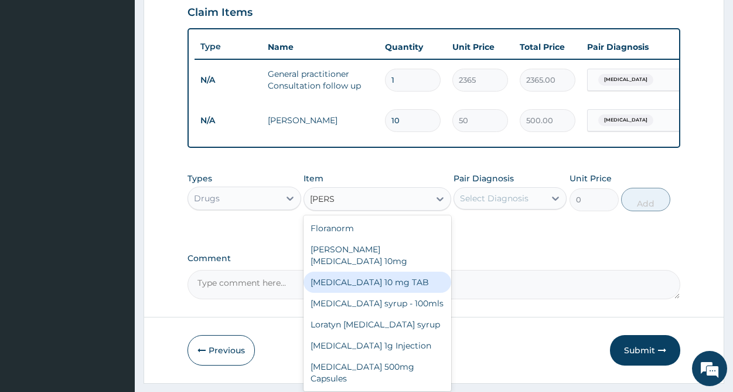
click at [397, 282] on div "LORATADINE 10 mg TAB" at bounding box center [378, 281] width 148 height 21
type input "59.125"
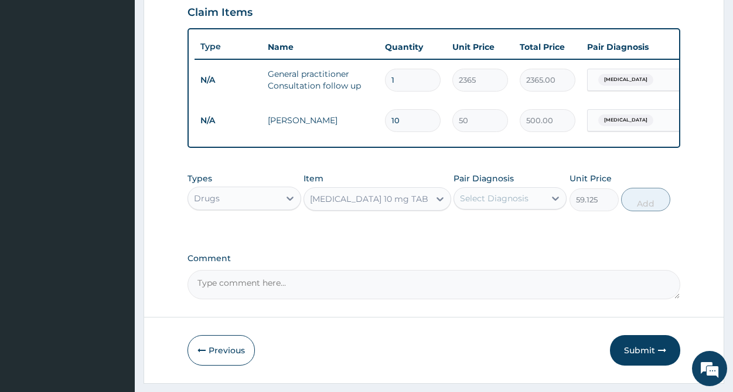
click at [542, 206] on div "Select Diagnosis" at bounding box center [499, 198] width 91 height 19
click at [515, 233] on label "Upper respiratory infection" at bounding box center [509, 227] width 73 height 12
checkbox input "true"
click at [648, 211] on button "Add" at bounding box center [646, 199] width 49 height 23
type input "0"
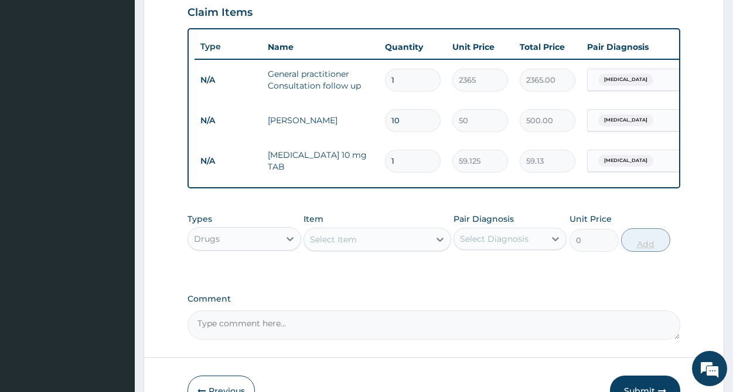
type input "10"
type input "591.25"
type input "10"
click at [384, 244] on div "Select Item" at bounding box center [366, 239] width 125 height 19
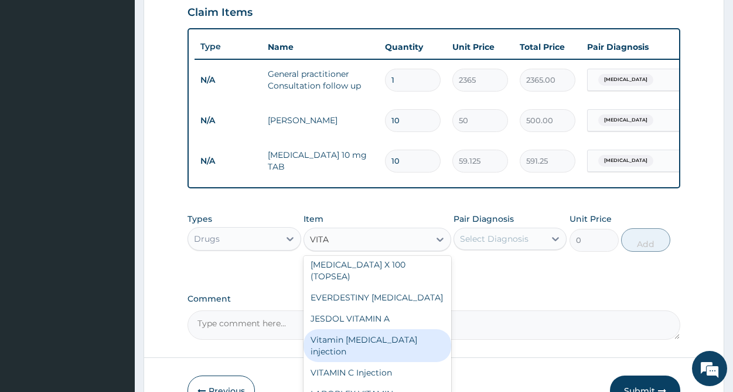
scroll to position [0, 0]
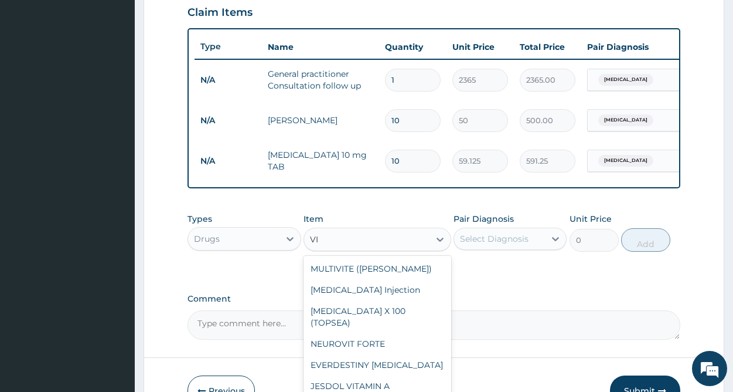
type input "V"
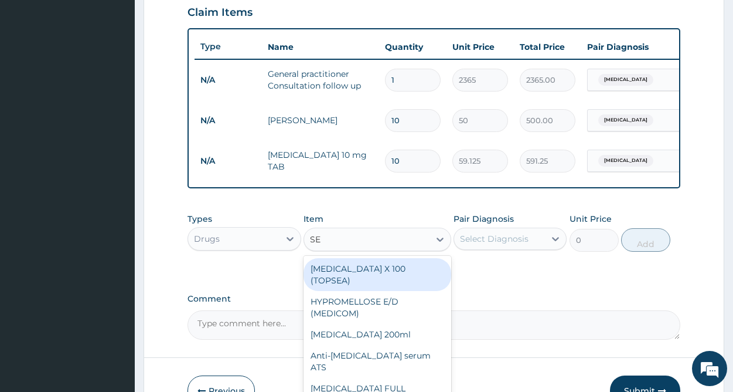
type input "SEP"
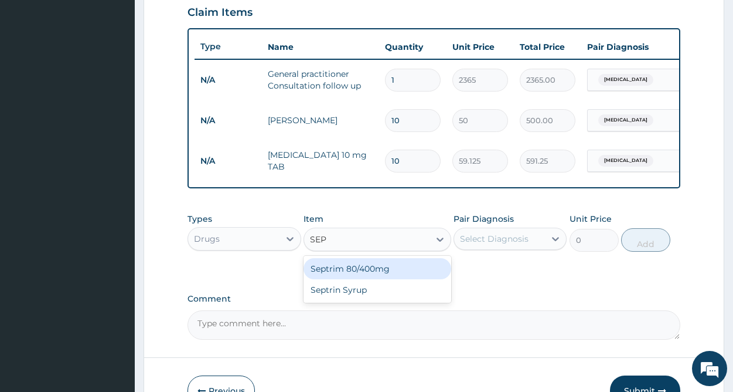
click at [347, 276] on div "Septrim 80/400mg" at bounding box center [378, 268] width 148 height 21
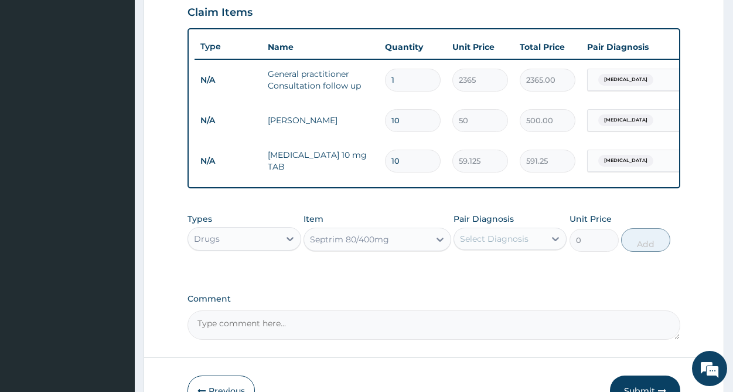
type input "94.6"
click at [501, 244] on div "Select Diagnosis" at bounding box center [494, 239] width 69 height 12
click at [497, 273] on label "Upper respiratory infection" at bounding box center [509, 268] width 73 height 12
checkbox input "true"
click at [649, 250] on button "Add" at bounding box center [646, 239] width 49 height 23
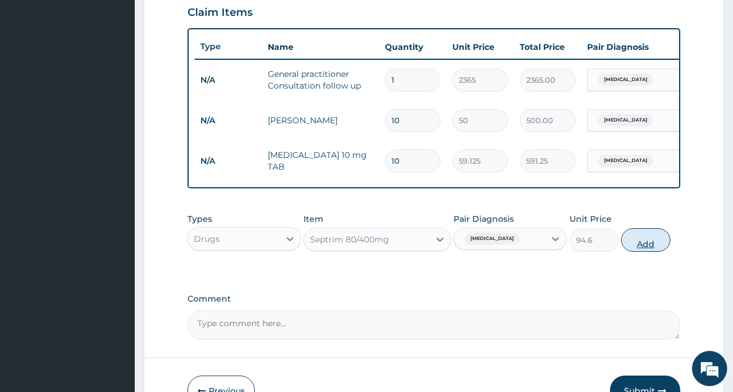
type input "0"
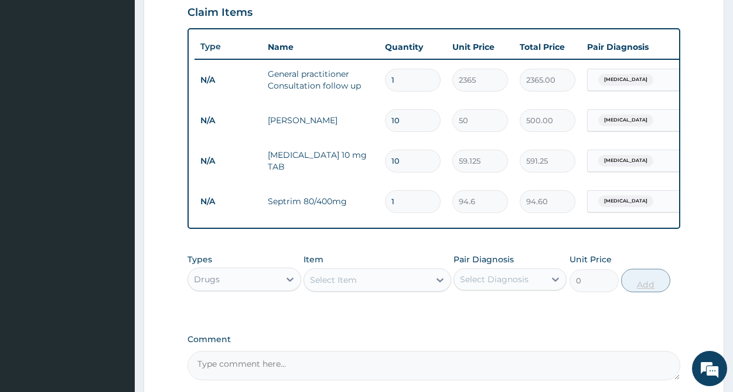
type input "15"
type input "1419.00"
type input "1"
type input "94.60"
type input "10"
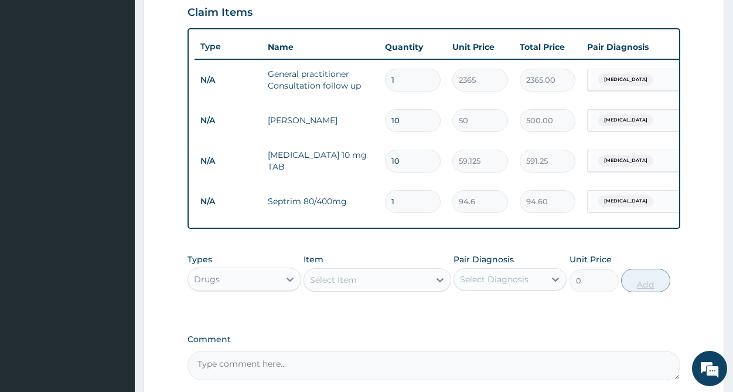
type input "946.00"
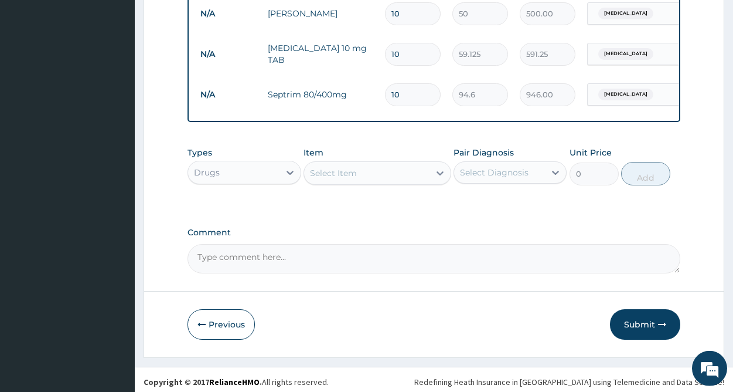
scroll to position [529, 0]
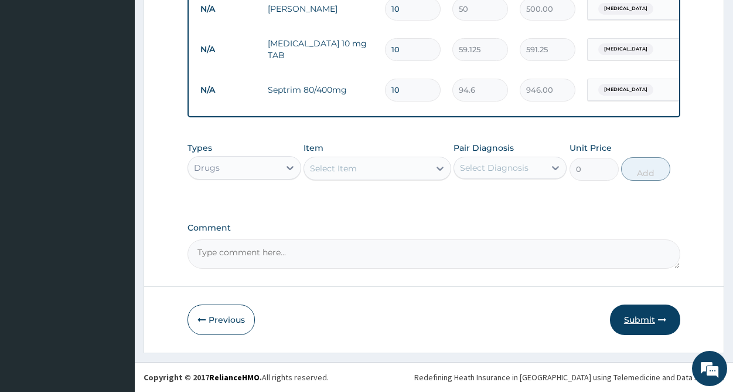
type input "10"
click at [639, 315] on button "Submit" at bounding box center [645, 319] width 70 height 30
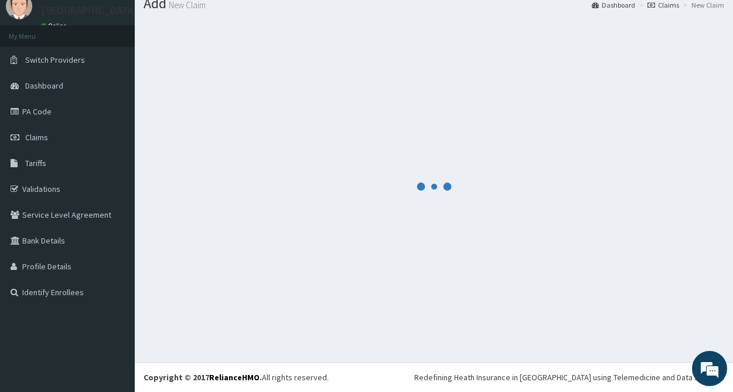
scroll to position [42, 0]
